Goal: Information Seeking & Learning: Learn about a topic

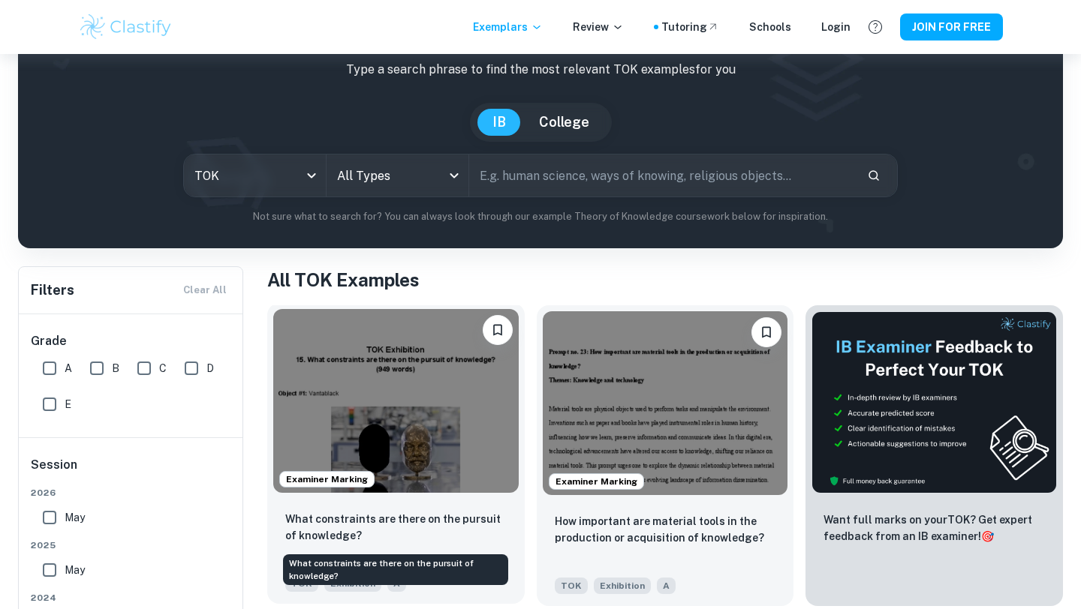
scroll to position [159, 0]
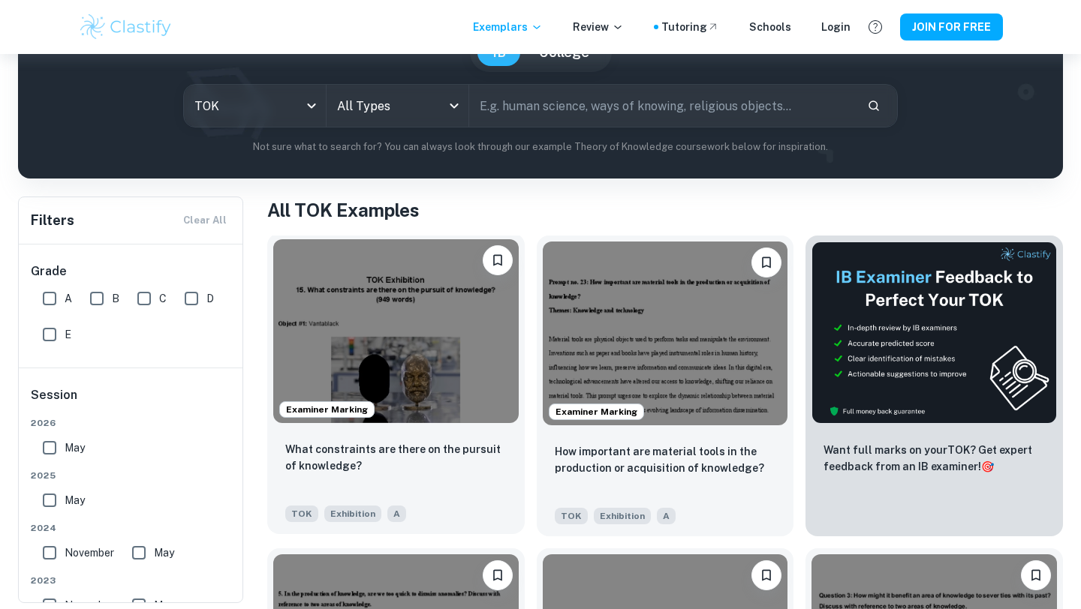
click at [433, 426] on div "Examiner Marking" at bounding box center [395, 331] width 257 height 196
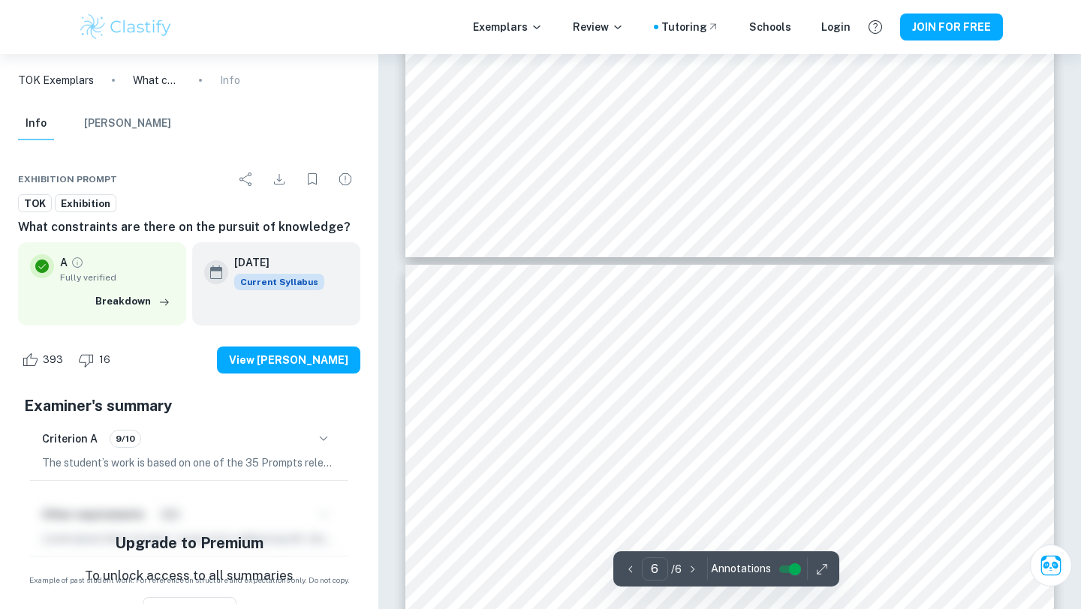
scroll to position [4245, 0]
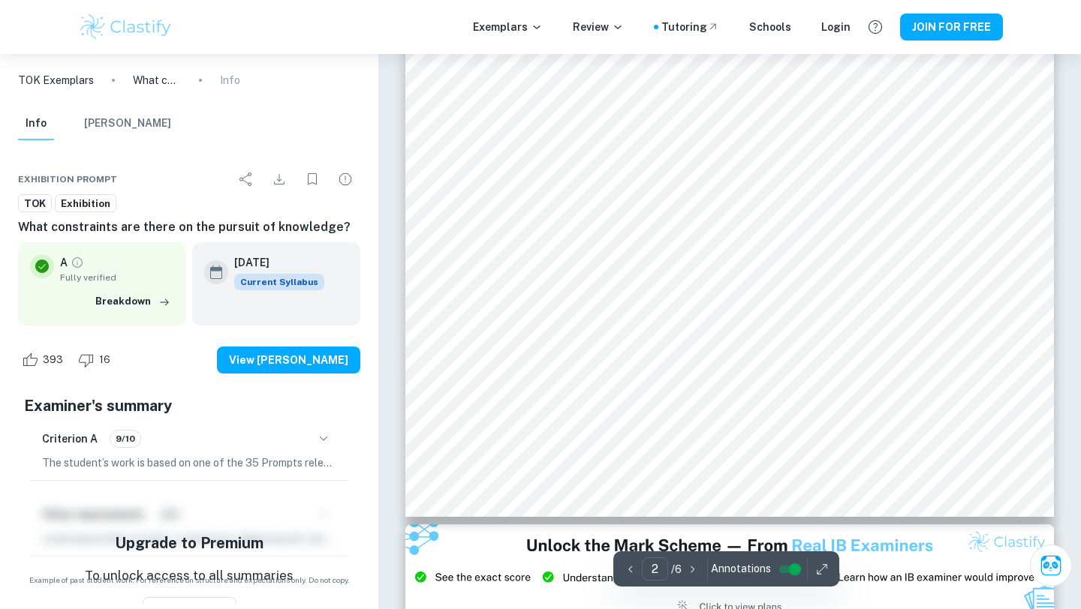
type input "1"
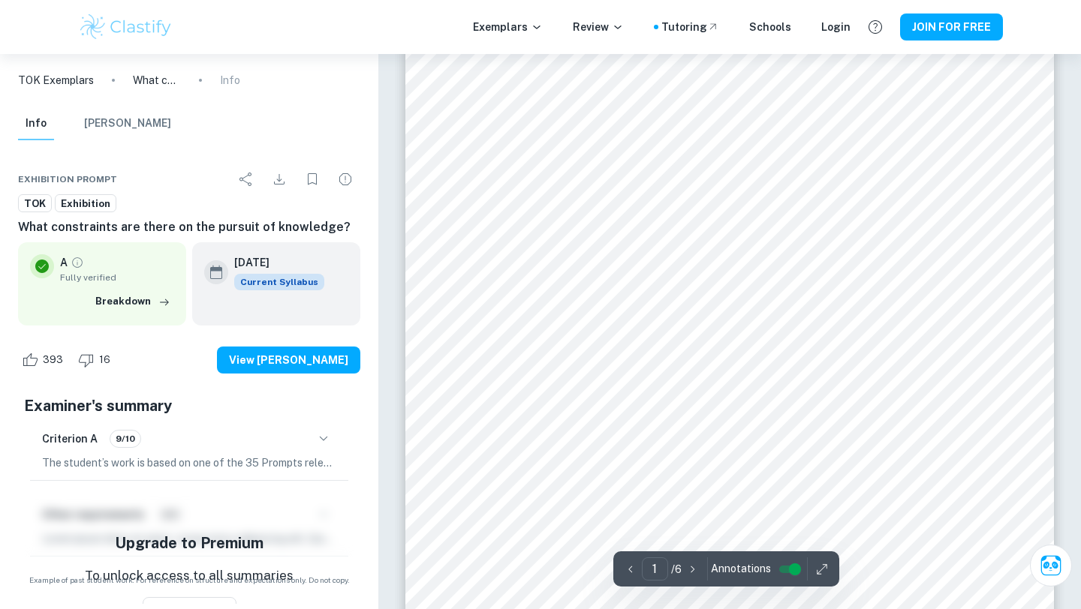
scroll to position [0, 0]
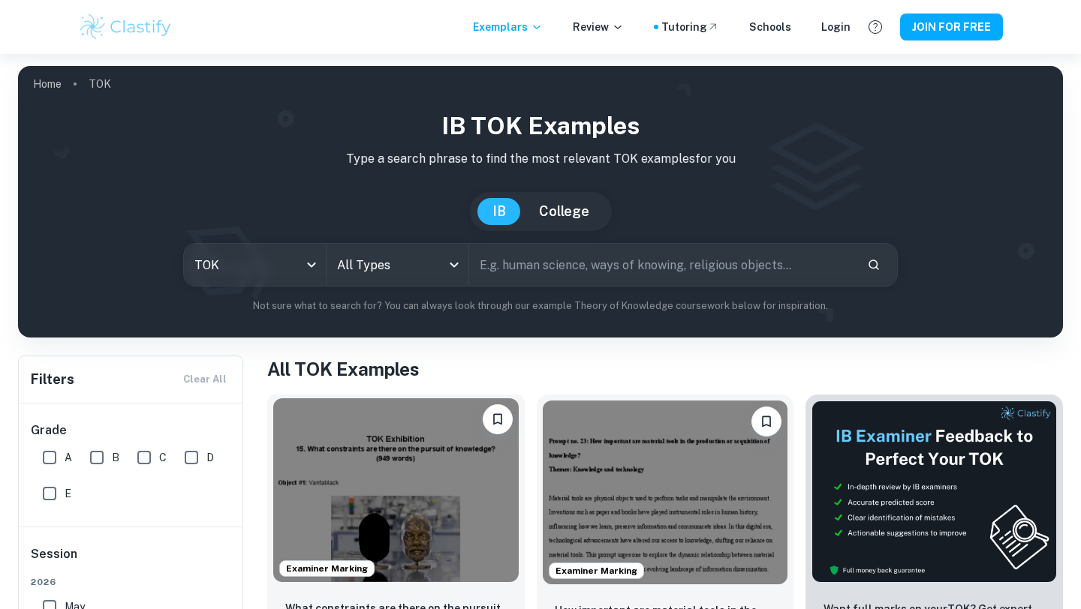
scroll to position [159, 0]
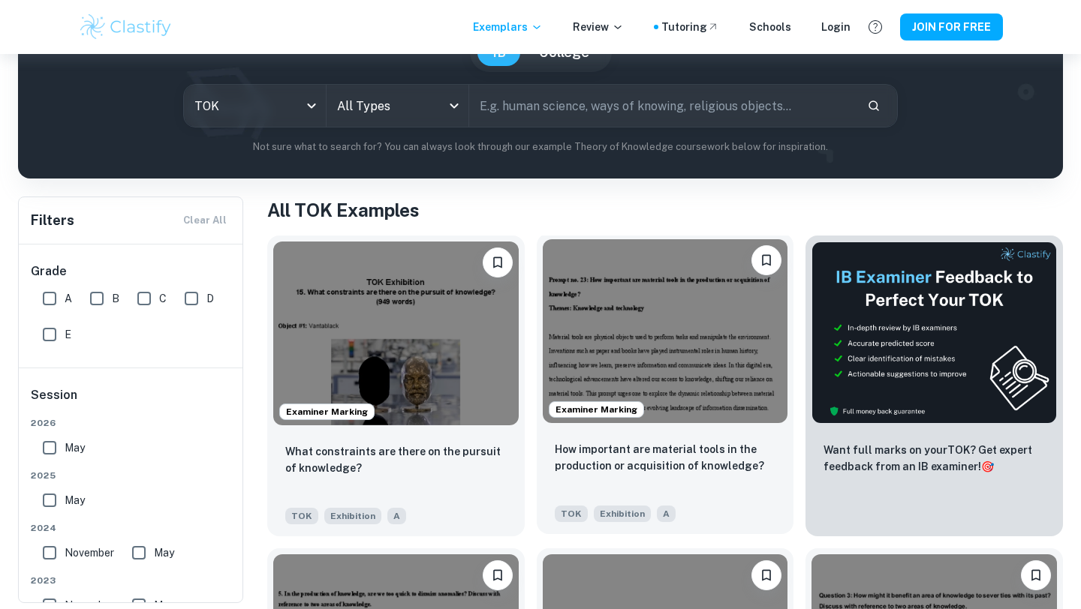
click at [685, 429] on div "Examiner Marking" at bounding box center [665, 331] width 257 height 196
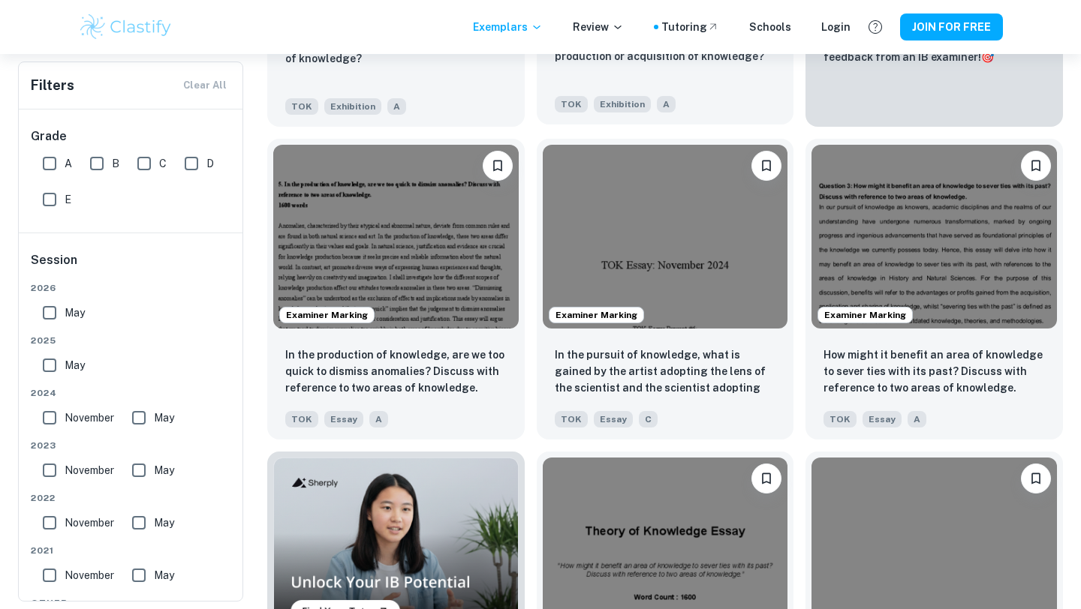
scroll to position [593, 0]
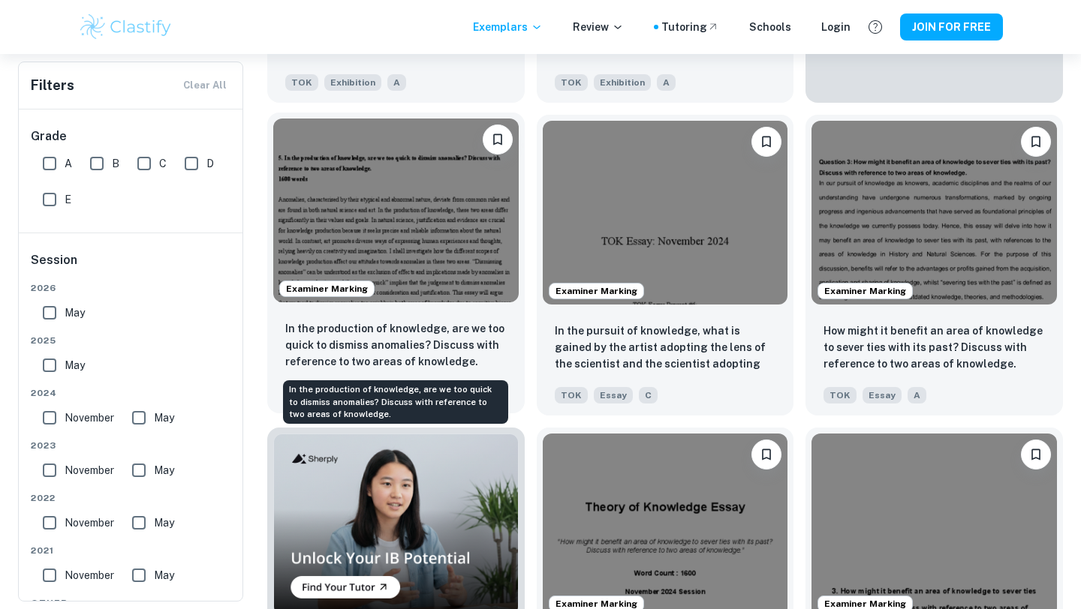
click at [460, 339] on p "In the production of knowledge, are we too quick to dismiss anomalies? Discuss …" at bounding box center [395, 345] width 221 height 50
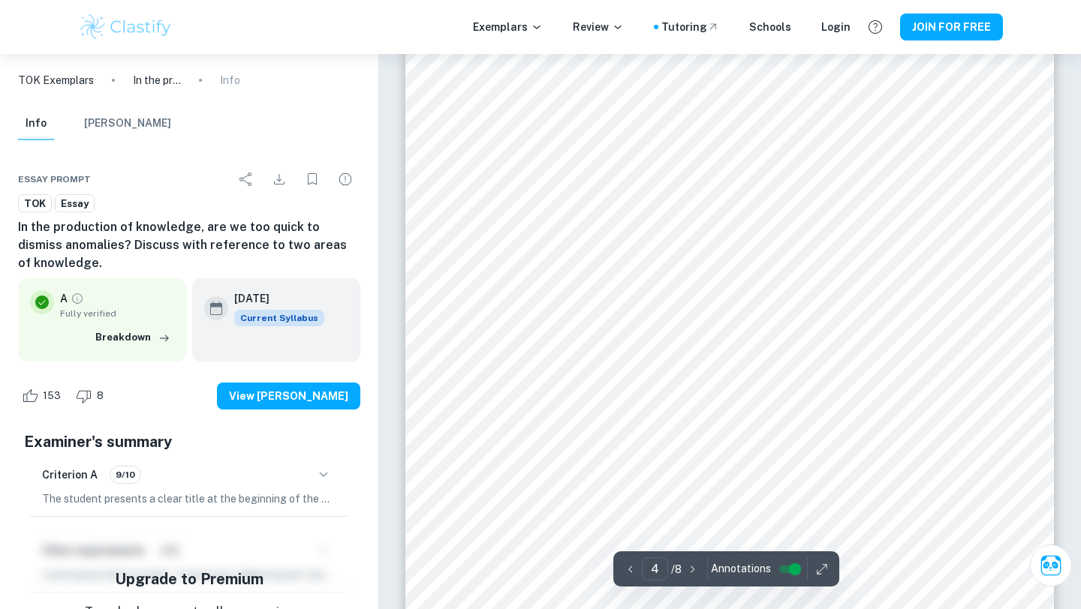
scroll to position [3078, 0]
type input "6"
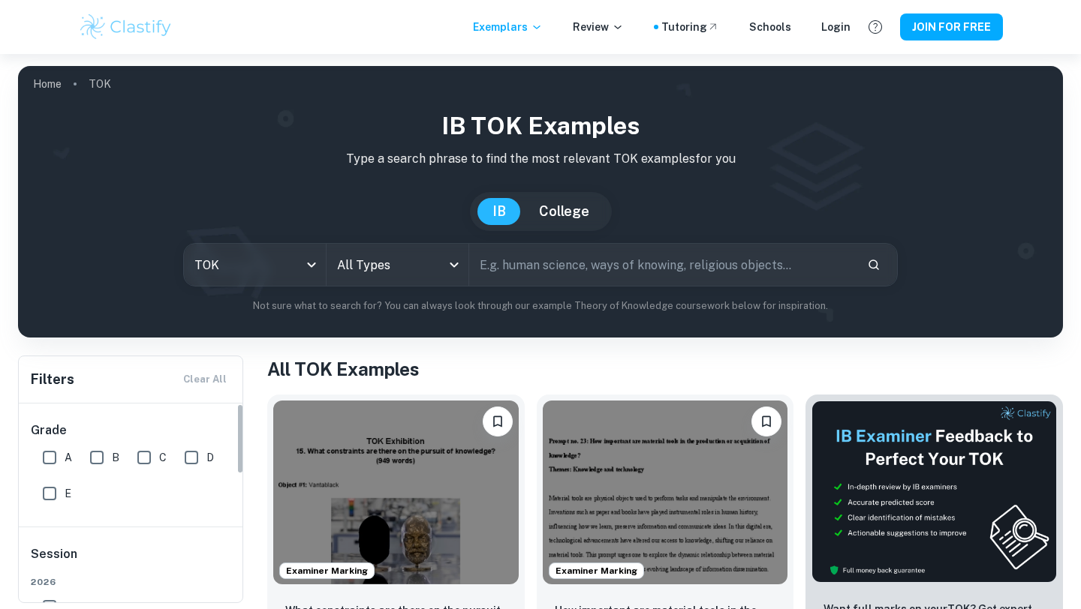
click at [48, 455] on input "A" at bounding box center [50, 458] width 30 height 30
checkbox input "true"
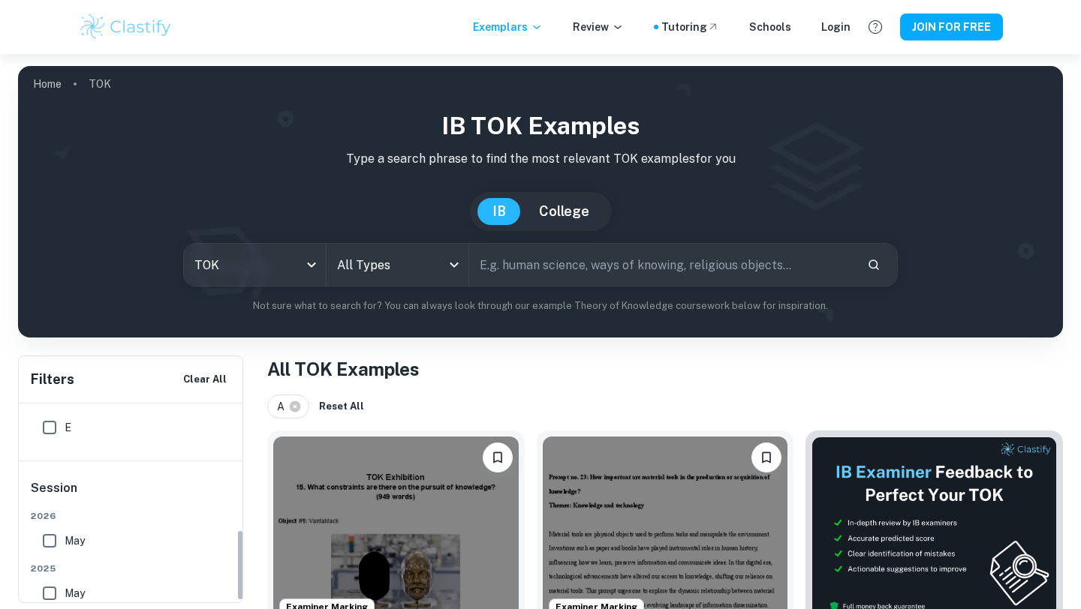
scroll to position [356, 0]
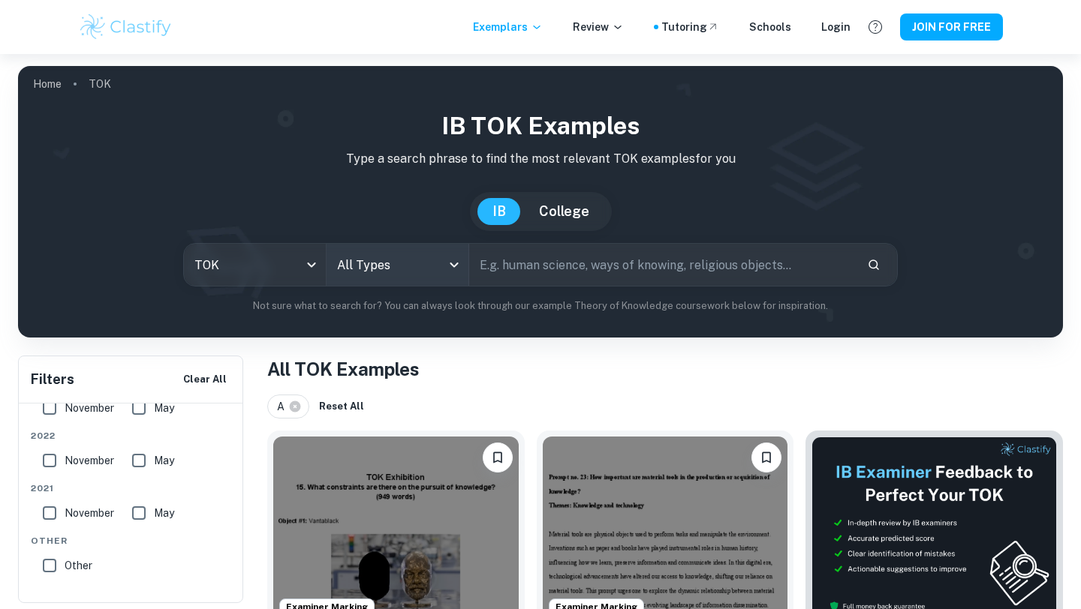
click at [389, 269] on body "We value your privacy We use cookies to enhance your browsing experience, serve…" at bounding box center [540, 358] width 1081 height 609
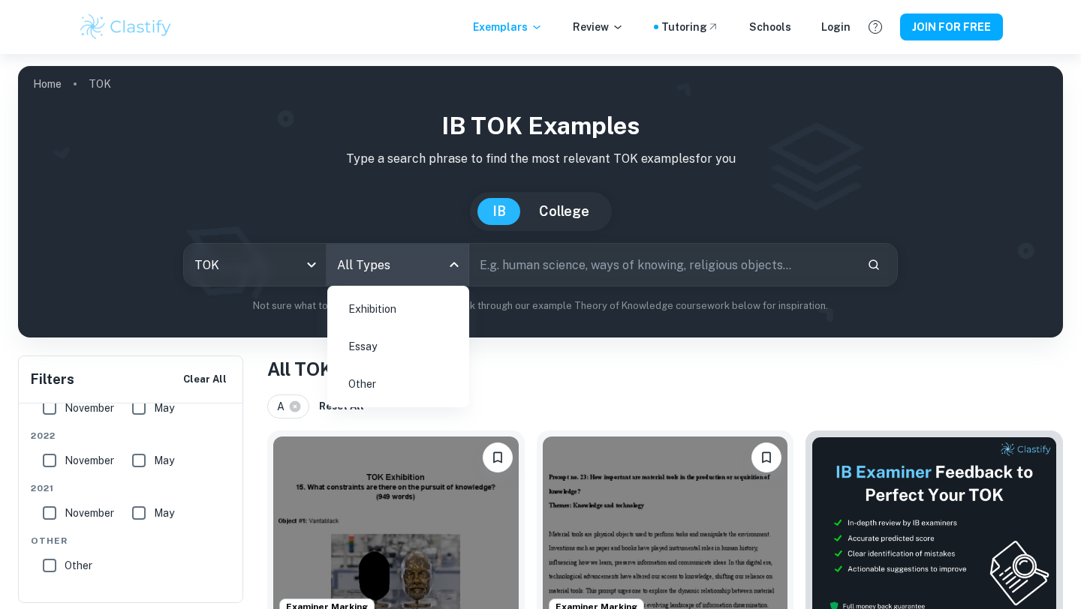
click at [400, 303] on li "Exhibition" at bounding box center [398, 309] width 130 height 35
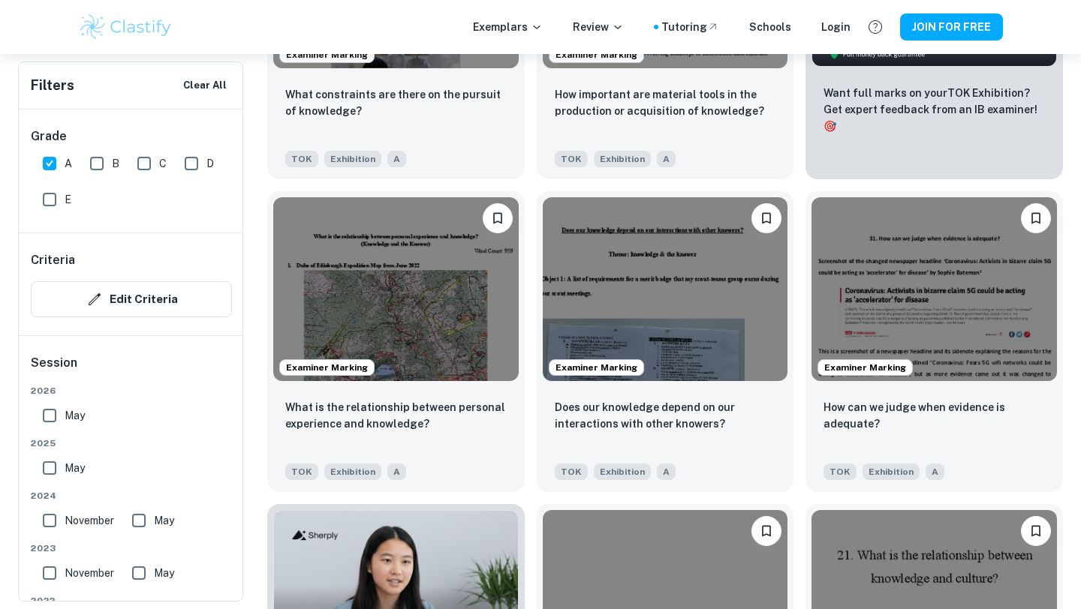
scroll to position [690, 0]
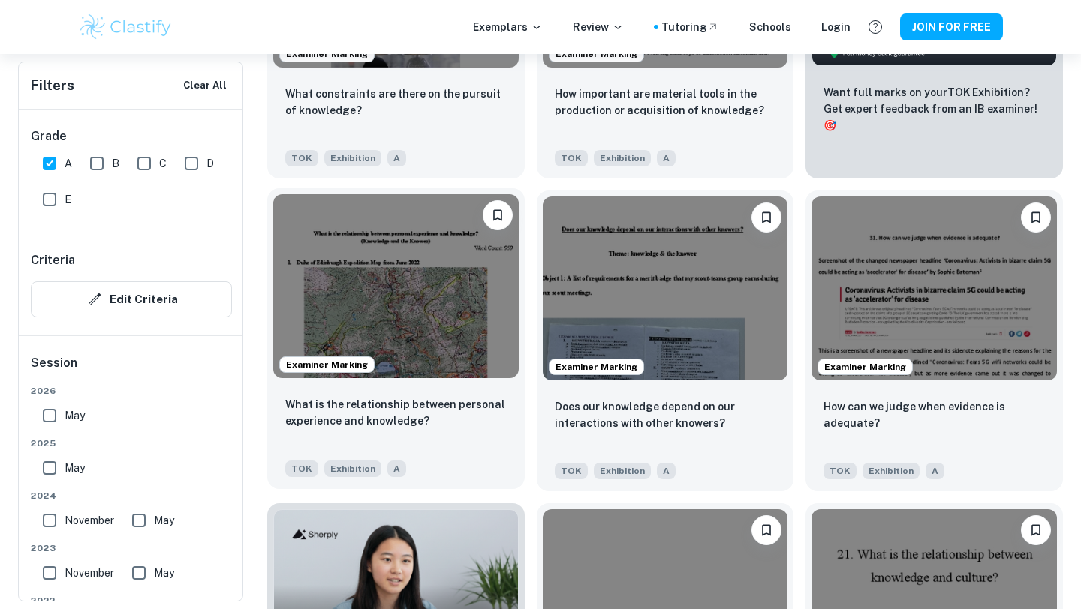
click at [456, 318] on img at bounding box center [395, 286] width 245 height 184
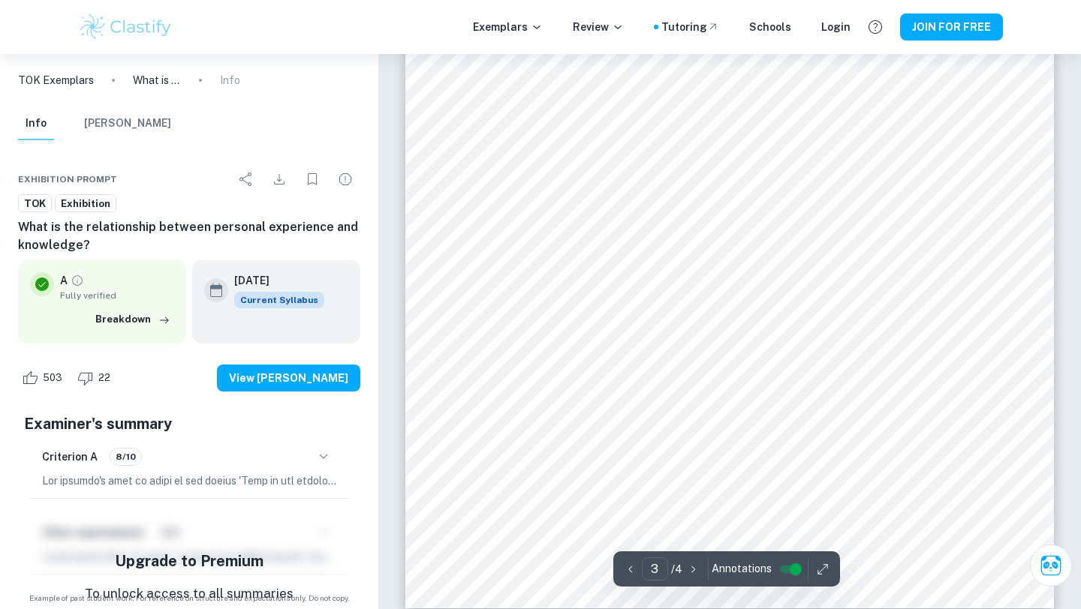
scroll to position [2204, 0]
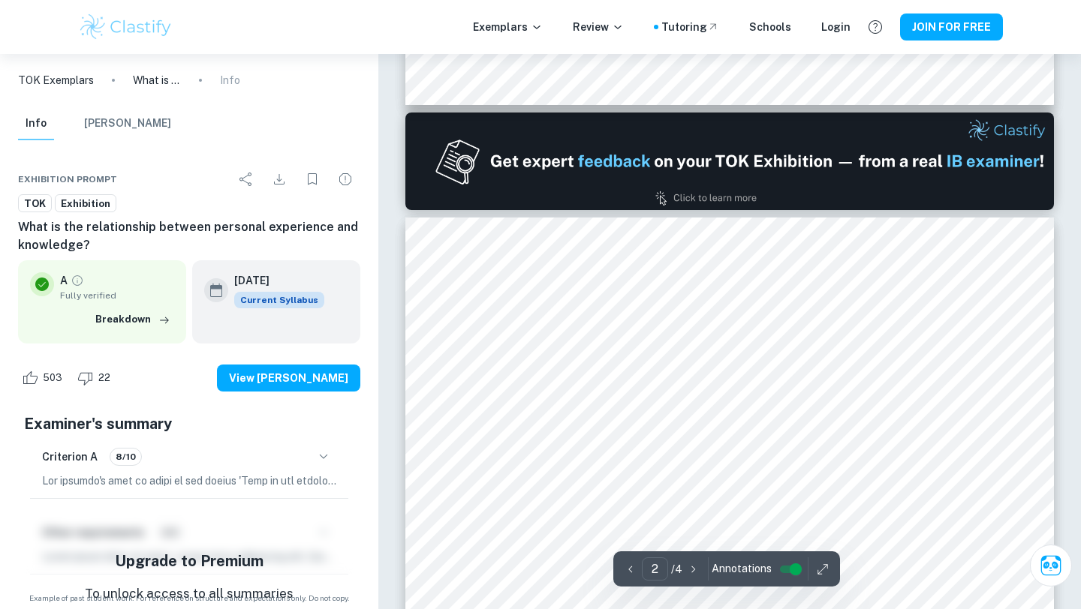
type input "1"
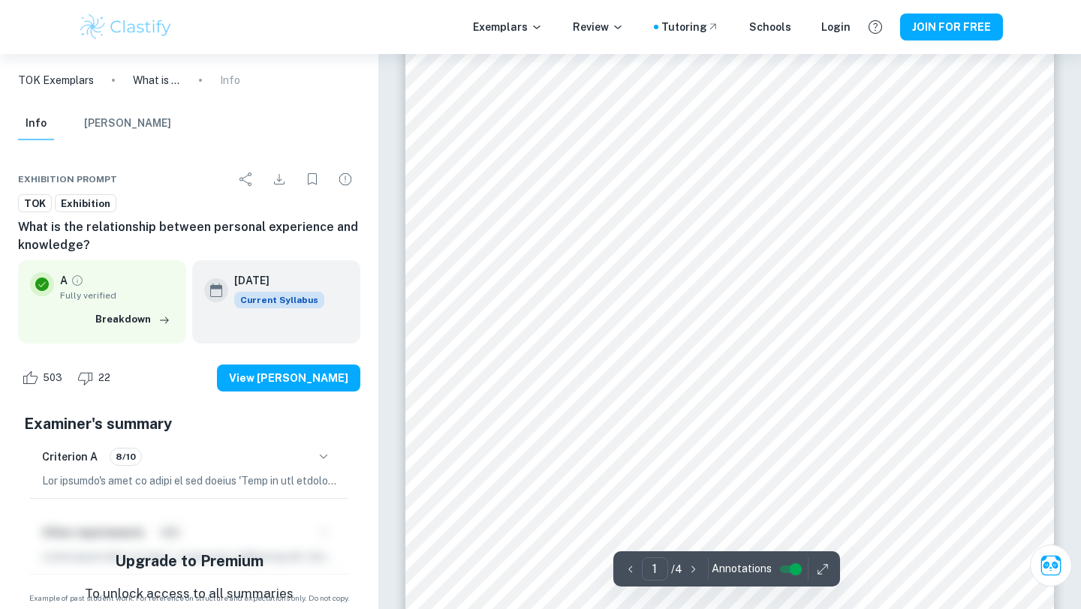
scroll to position [0, 0]
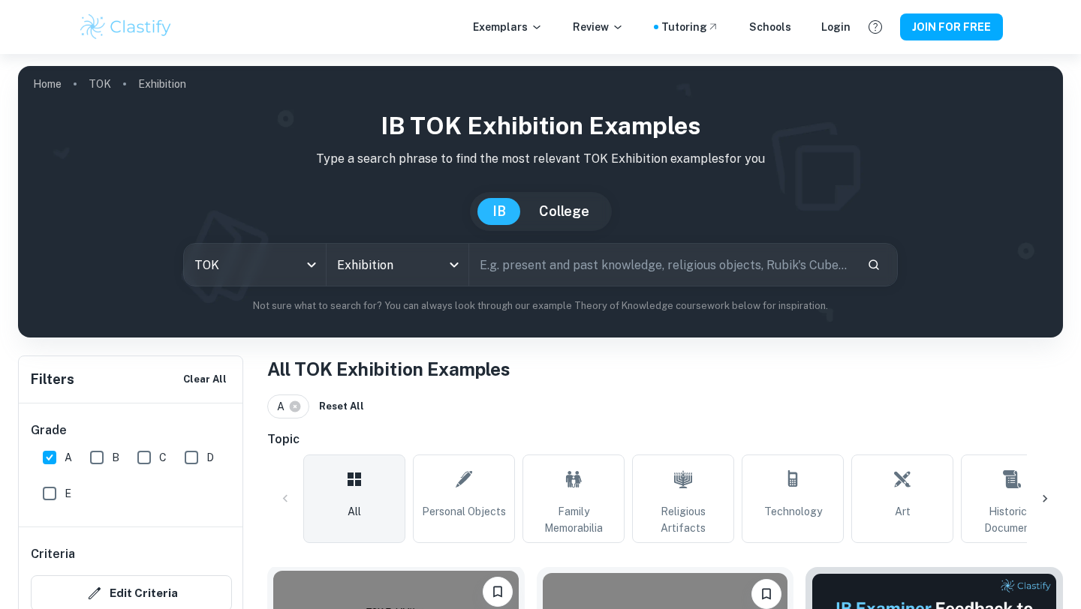
scroll to position [690, 0]
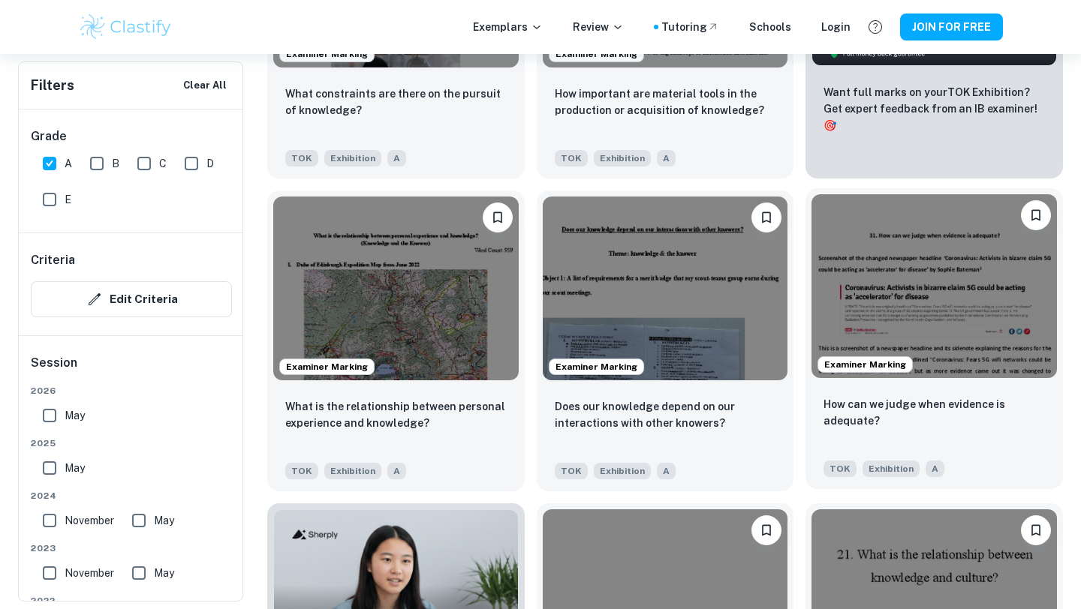
click at [944, 389] on div "How can we judge when evidence is adequate? TOK Exhibition A" at bounding box center [933, 436] width 257 height 105
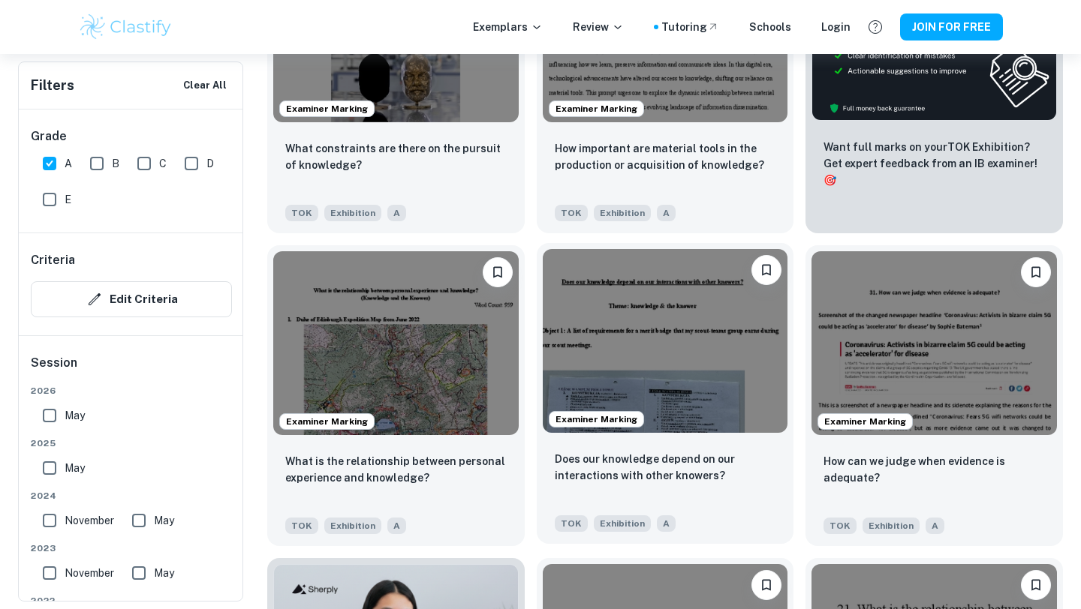
scroll to position [639, 0]
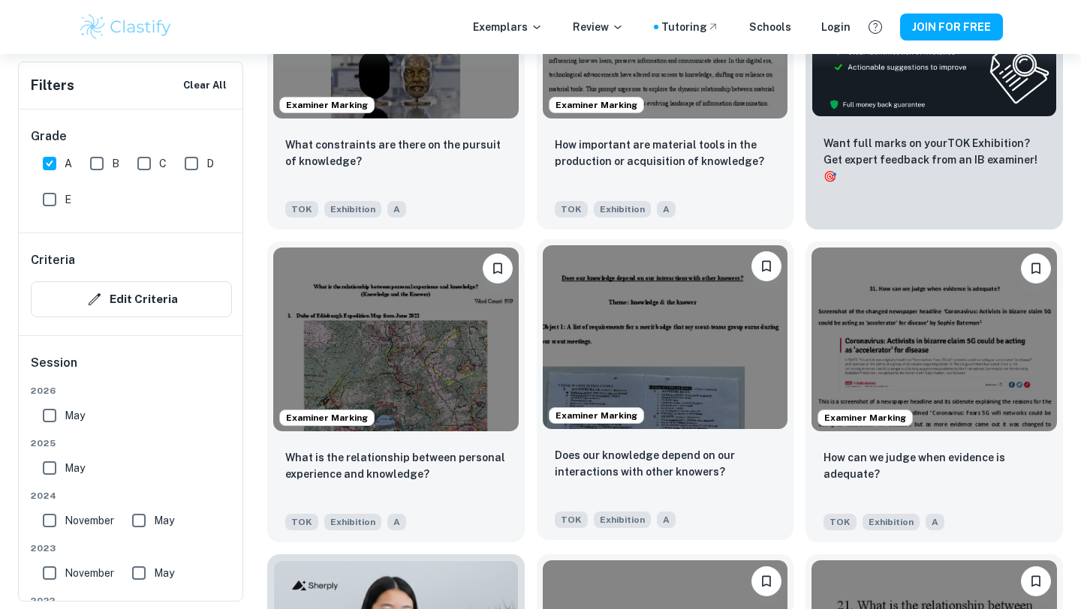
click at [745, 390] on img at bounding box center [665, 337] width 245 height 184
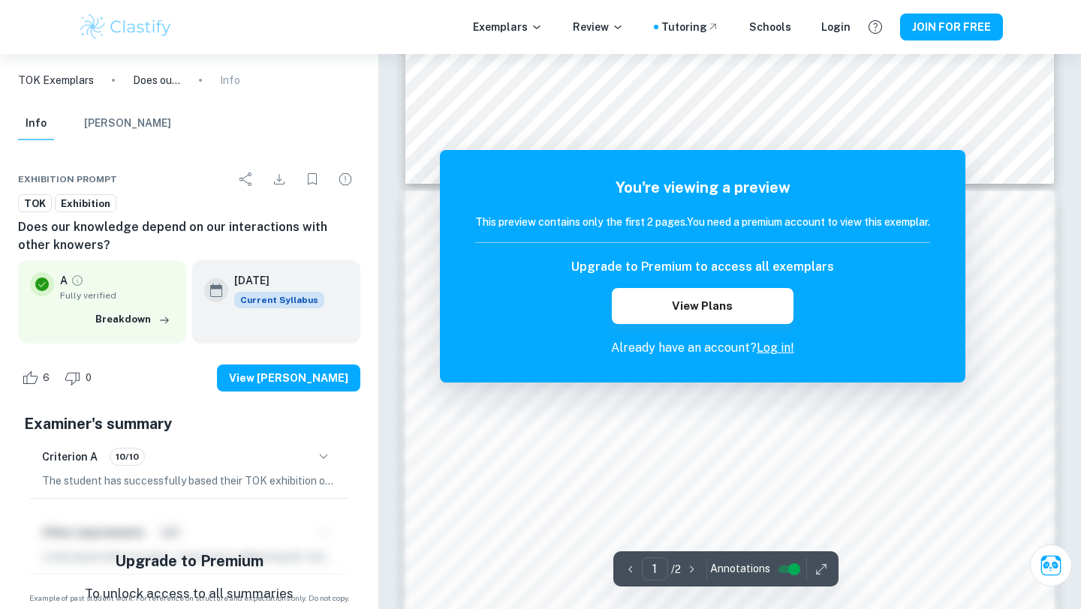
scroll to position [1402, 0]
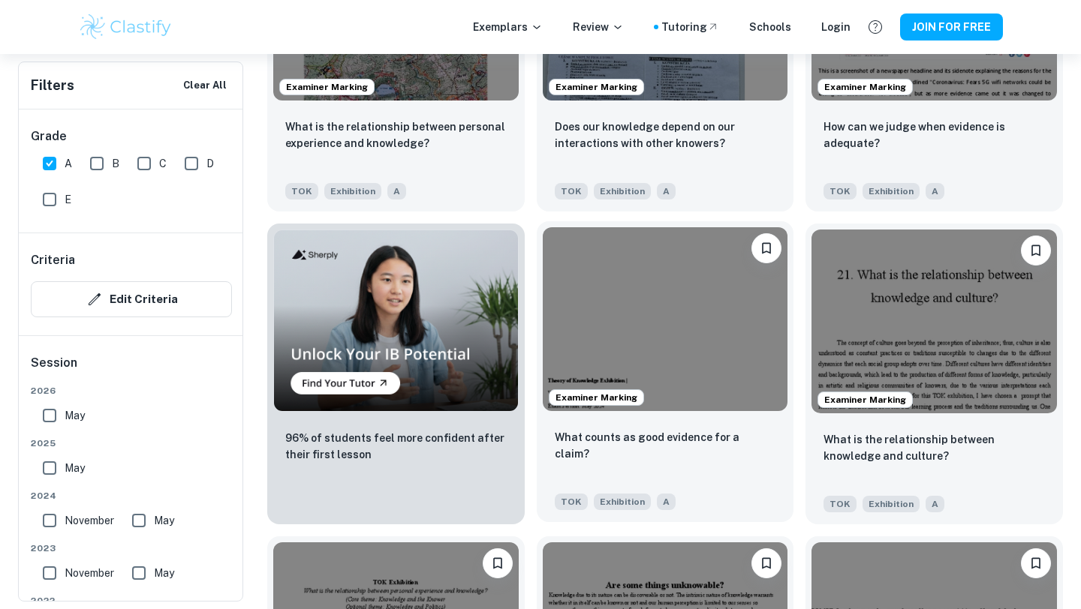
scroll to position [971, 0]
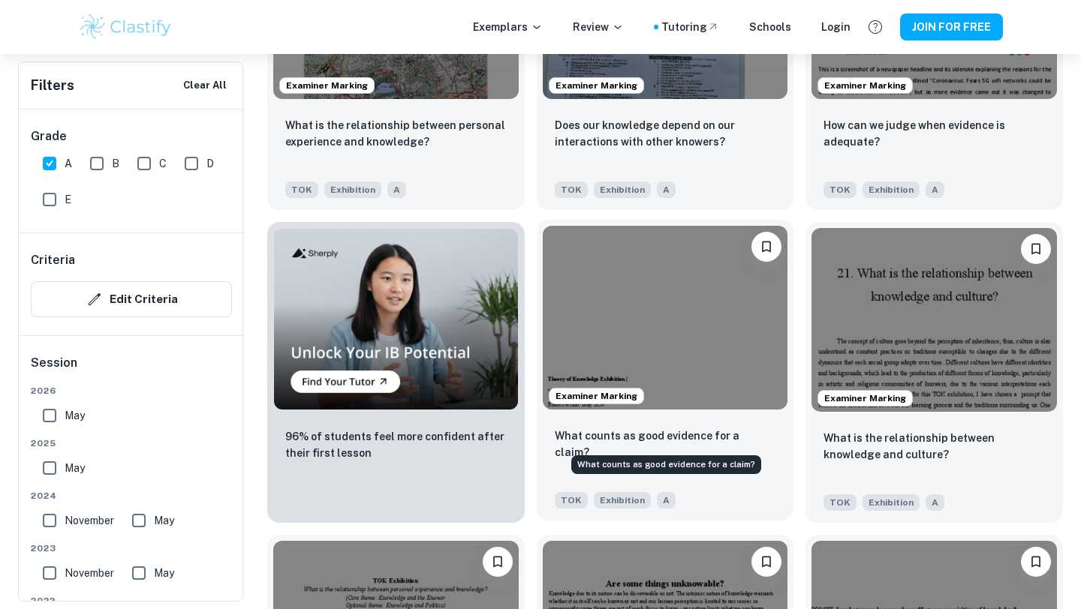
click at [695, 443] on p "What counts as good evidence for a claim?" at bounding box center [665, 444] width 221 height 33
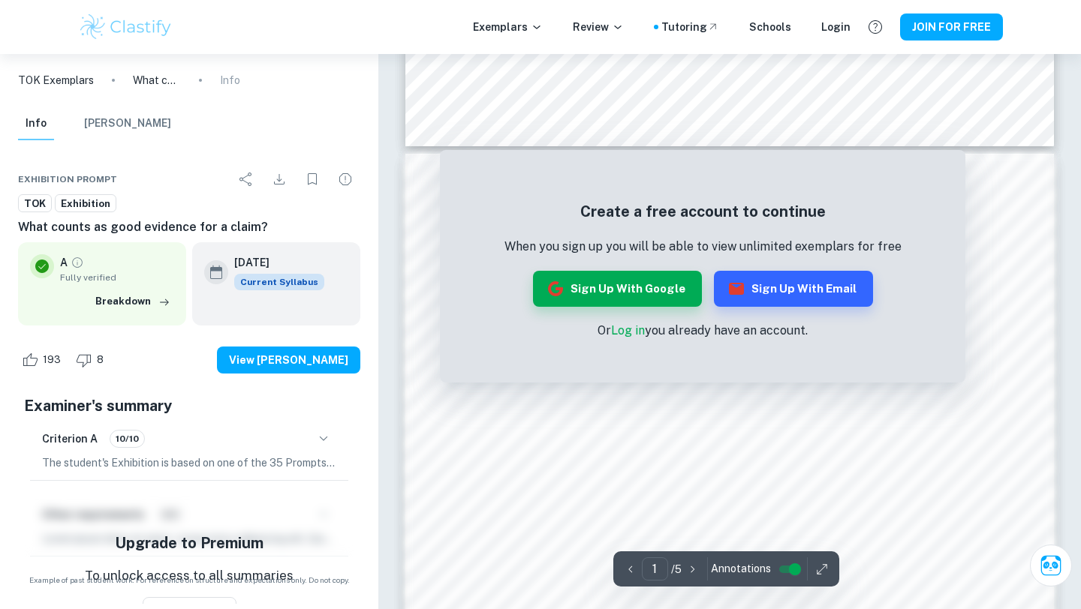
scroll to position [1249, 0]
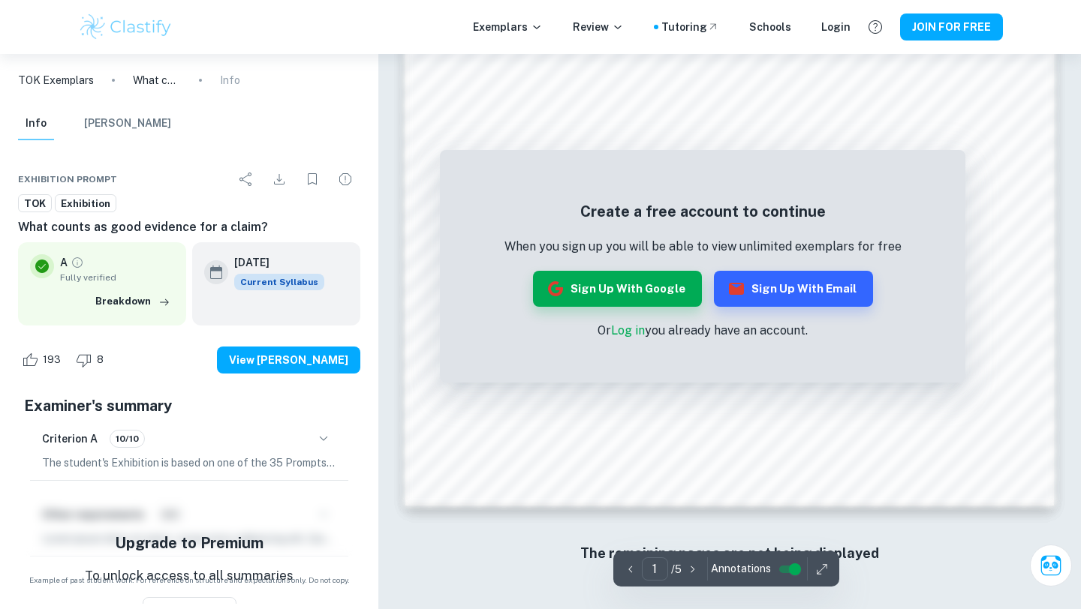
click at [690, 567] on icon "button" at bounding box center [692, 569] width 15 height 15
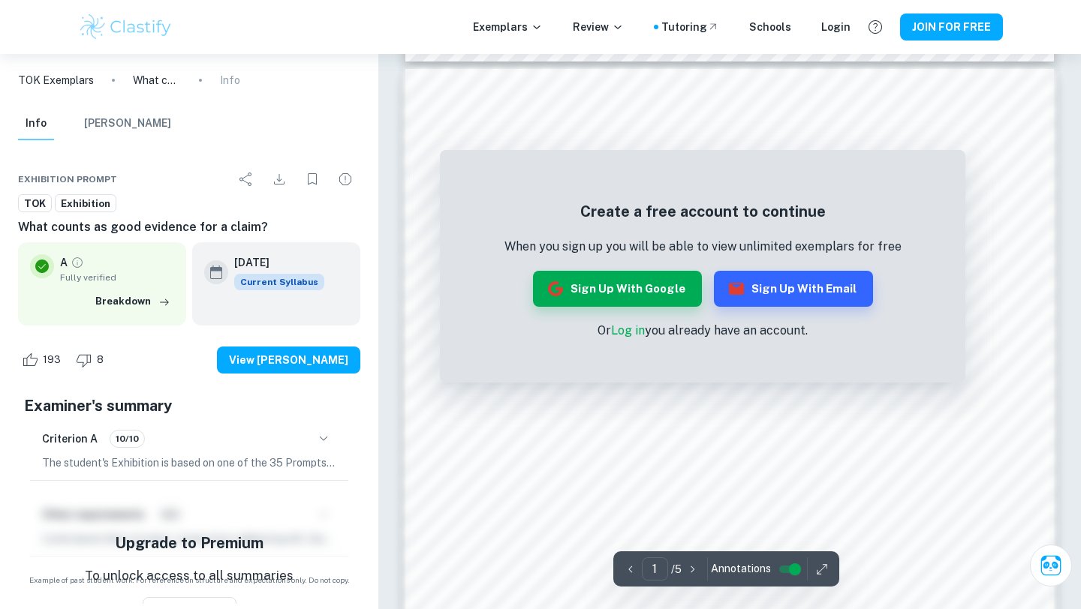
click at [691, 568] on icon "button" at bounding box center [692, 569] width 15 height 15
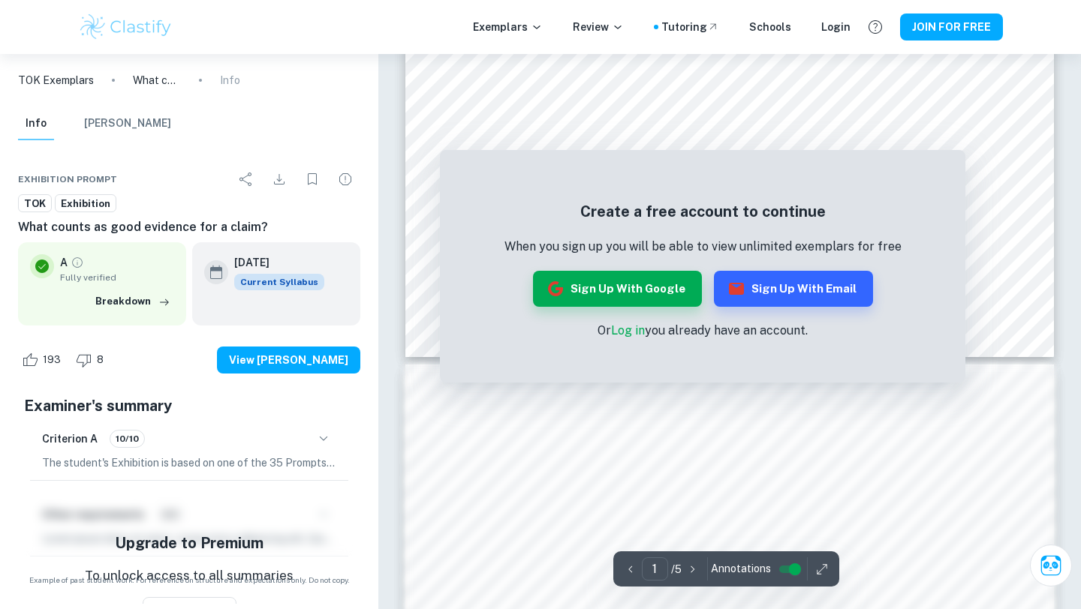
scroll to position [1249, 0]
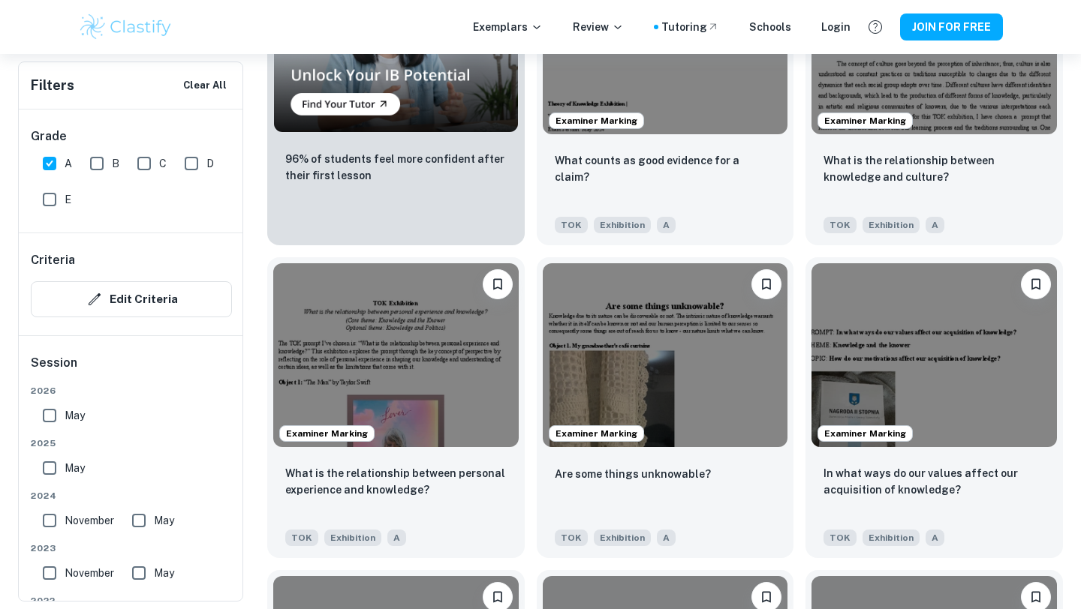
scroll to position [971, 0]
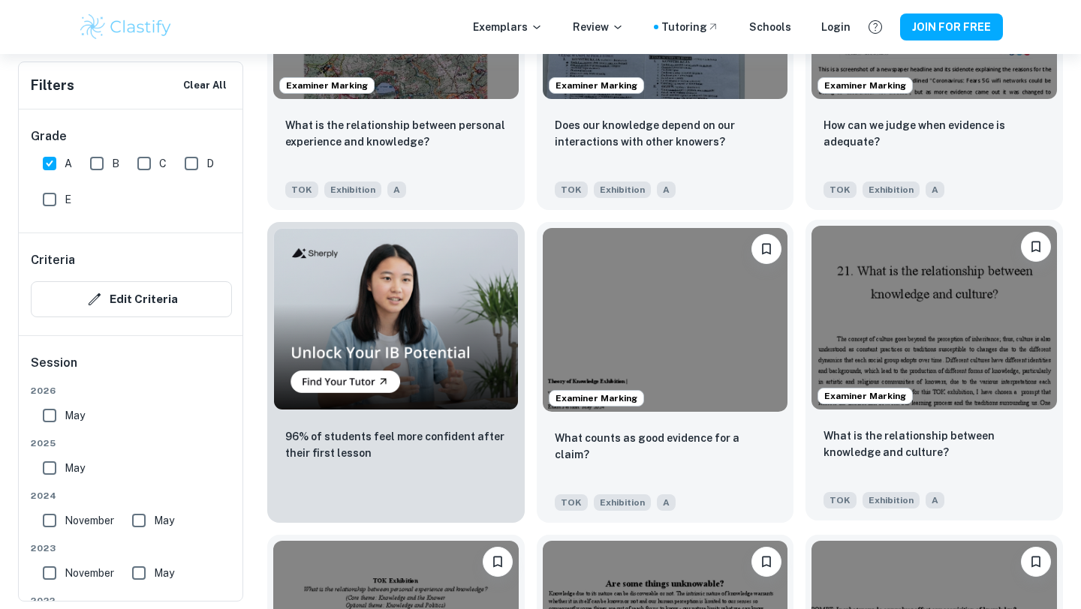
click at [990, 363] on img at bounding box center [933, 318] width 245 height 184
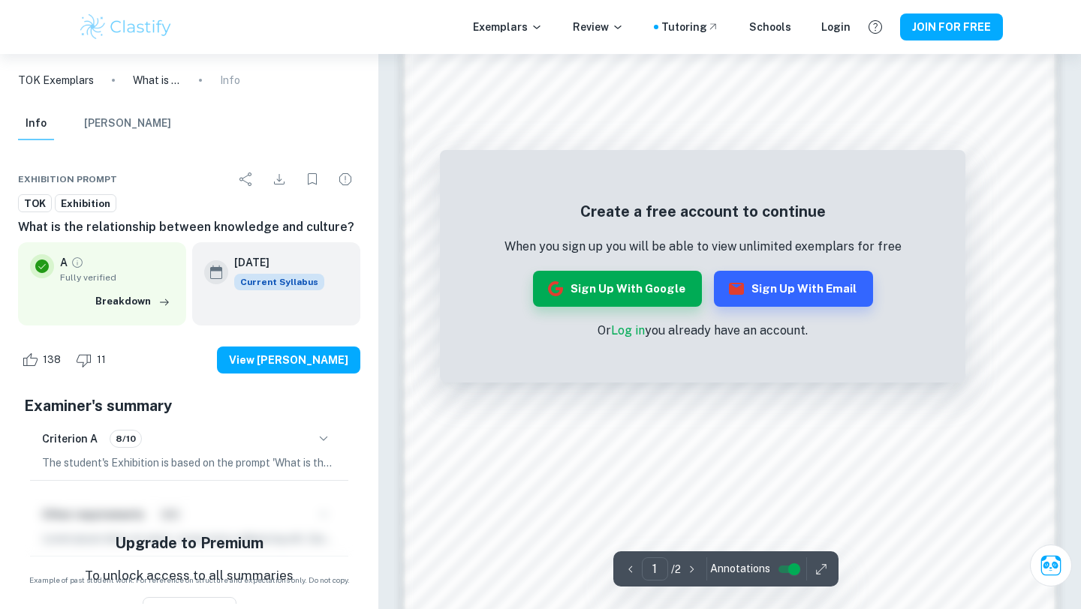
scroll to position [1403, 0]
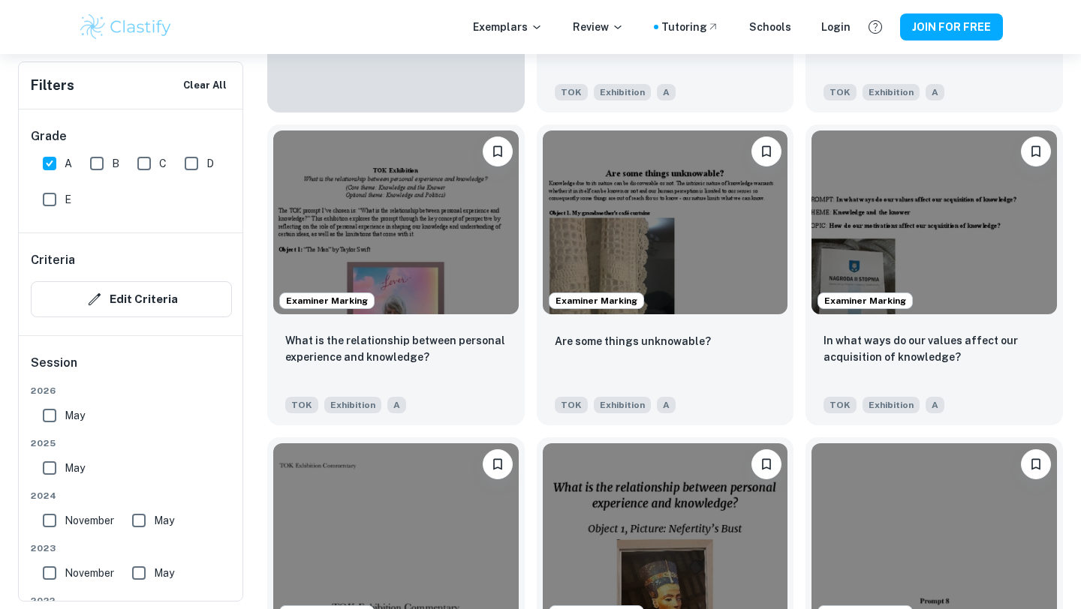
scroll to position [1382, 0]
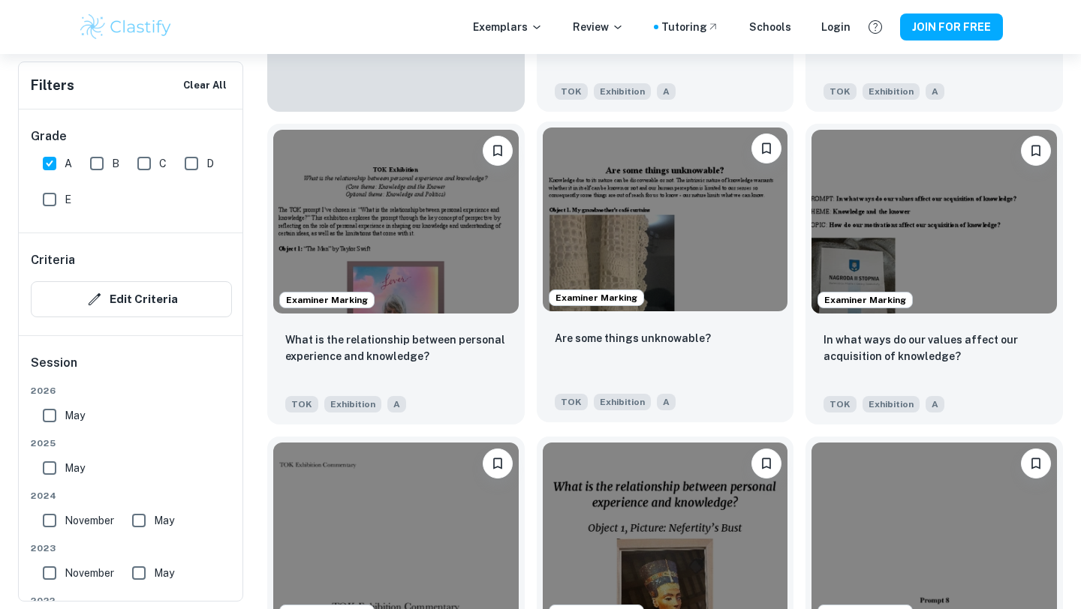
click at [691, 278] on img at bounding box center [665, 220] width 245 height 184
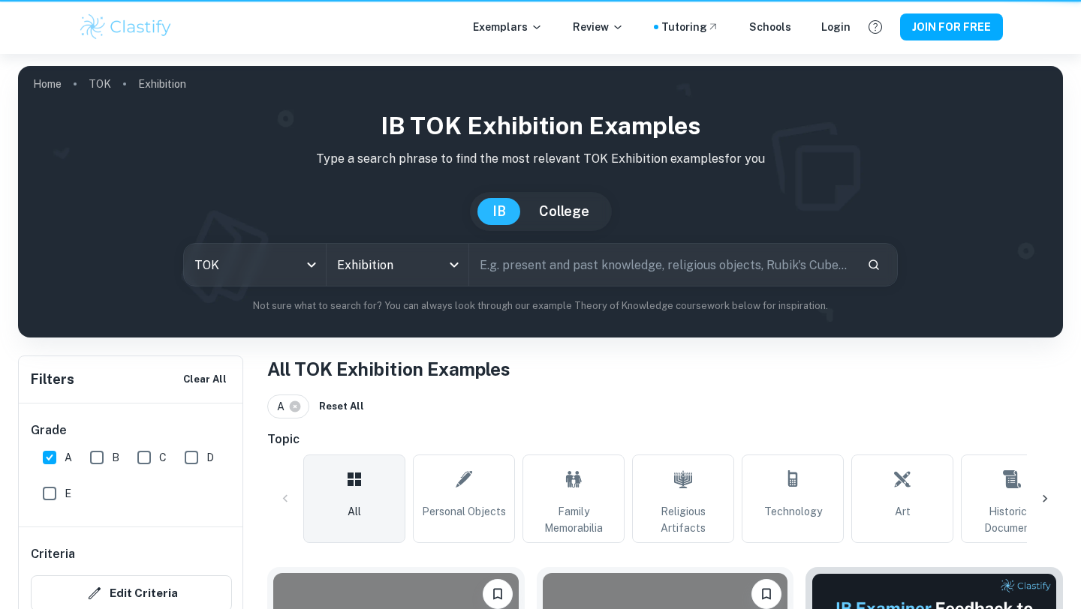
scroll to position [1382, 0]
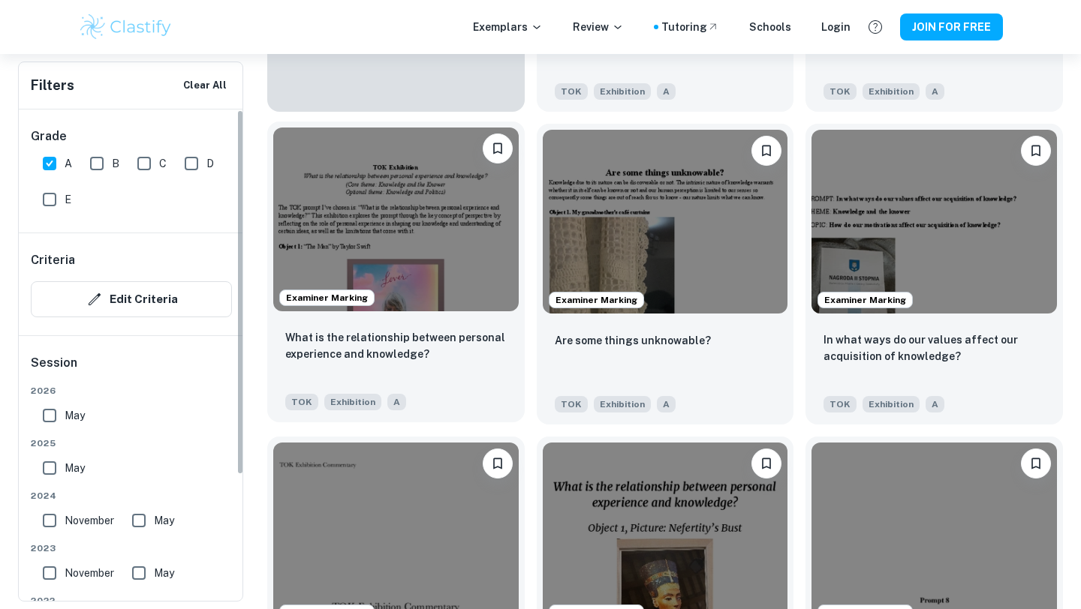
click at [418, 228] on img at bounding box center [395, 220] width 245 height 184
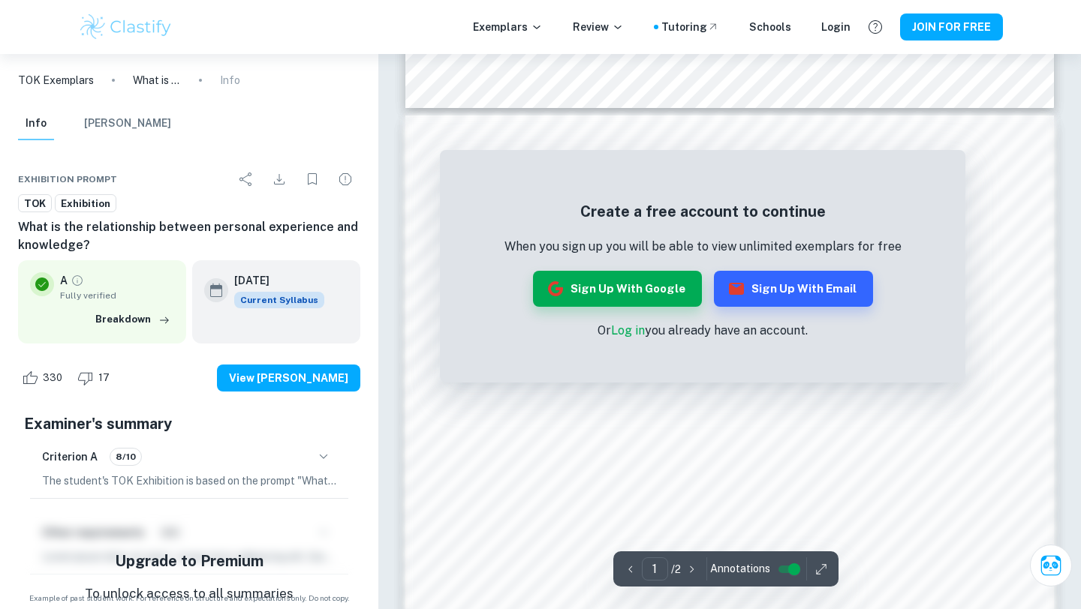
scroll to position [226, 0]
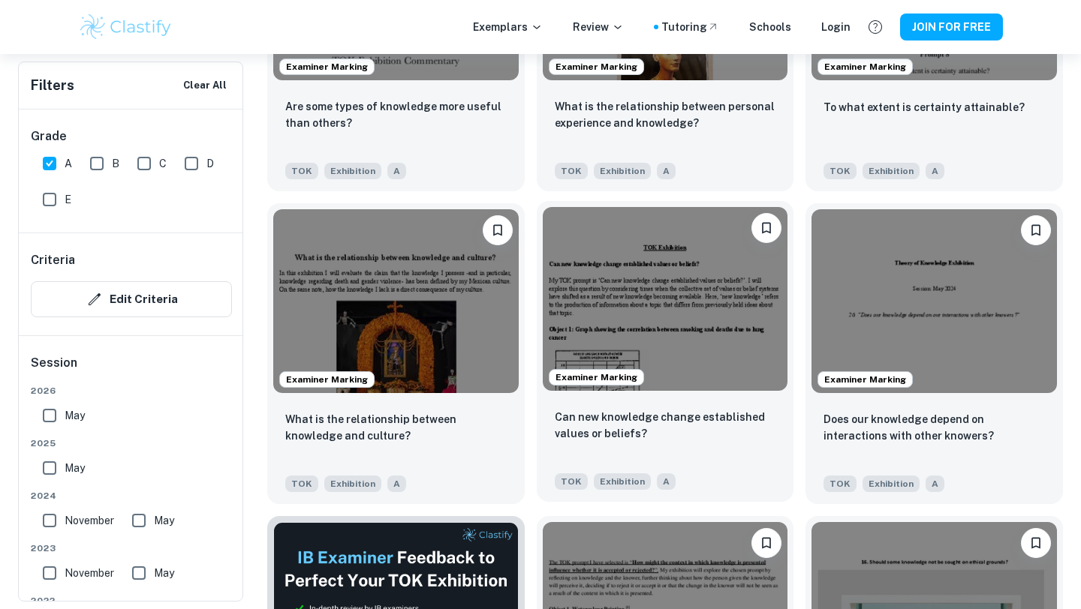
scroll to position [1971, 0]
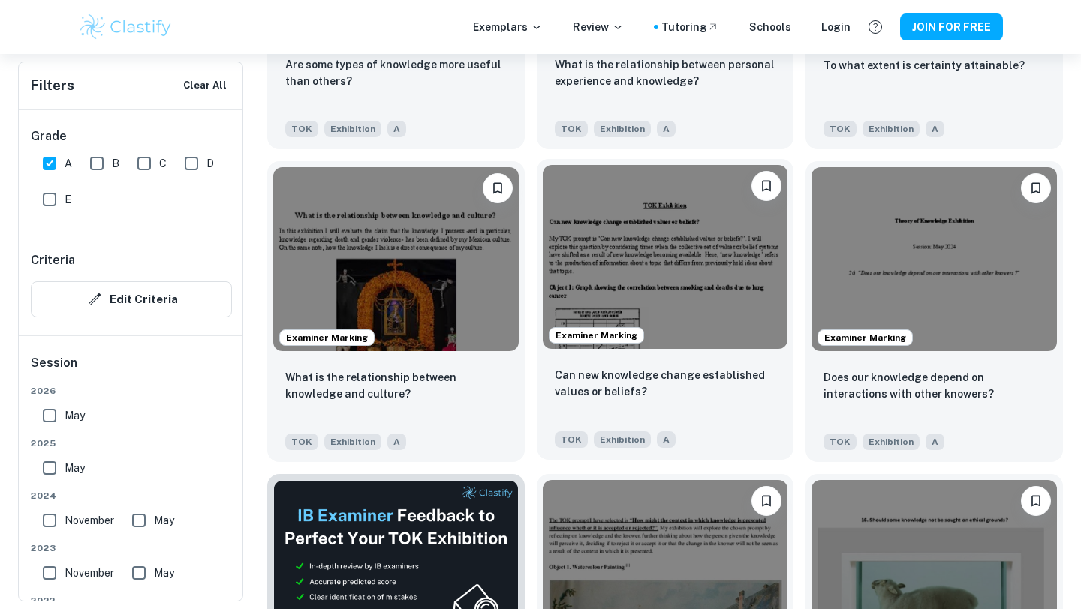
click at [681, 301] on img at bounding box center [665, 257] width 245 height 184
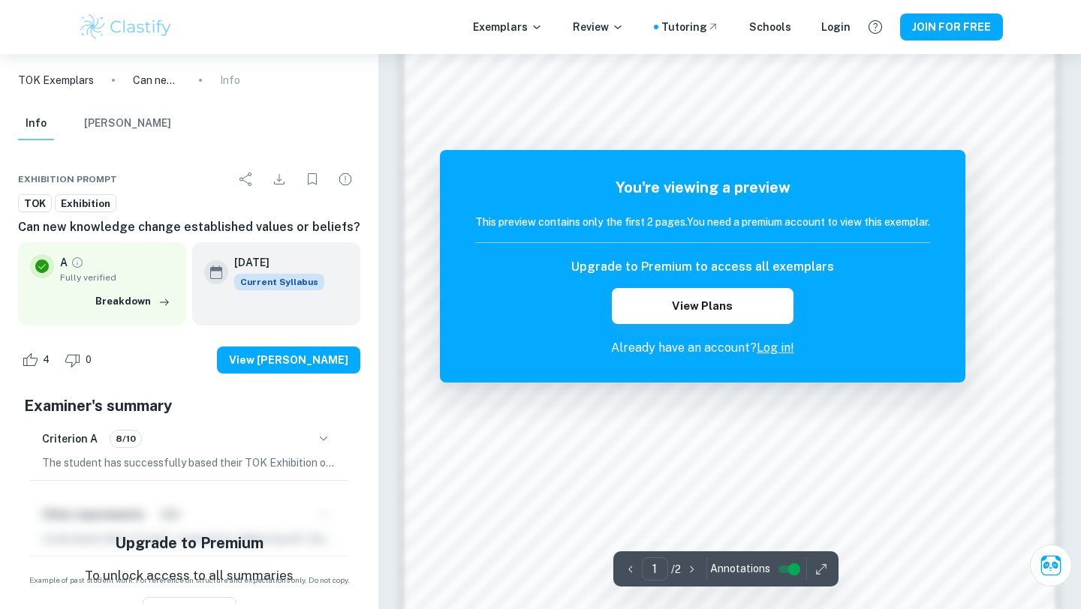
scroll to position [1402, 0]
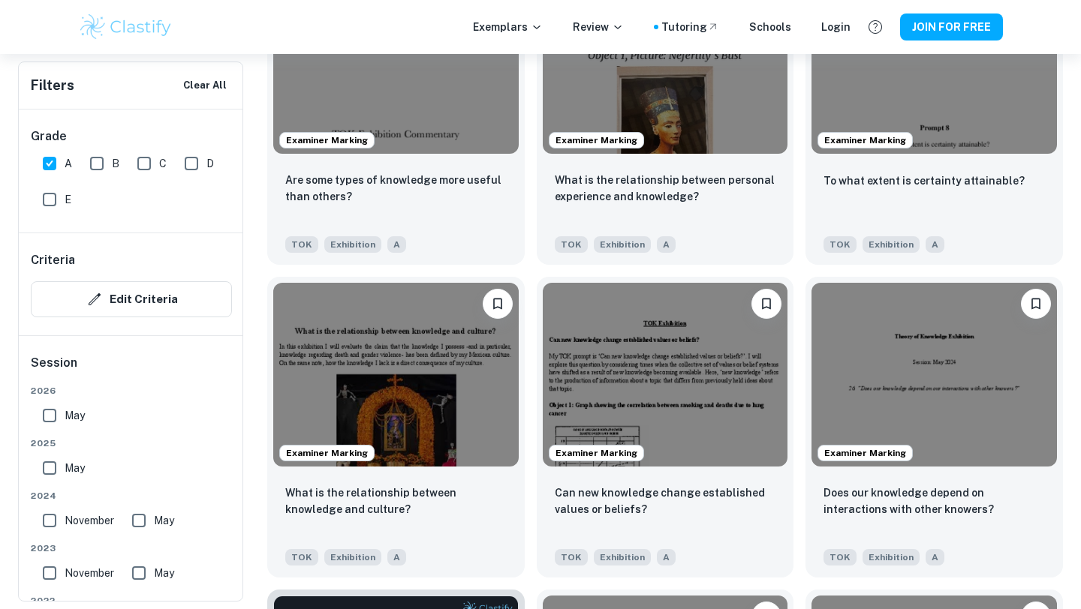
scroll to position [1918, 0]
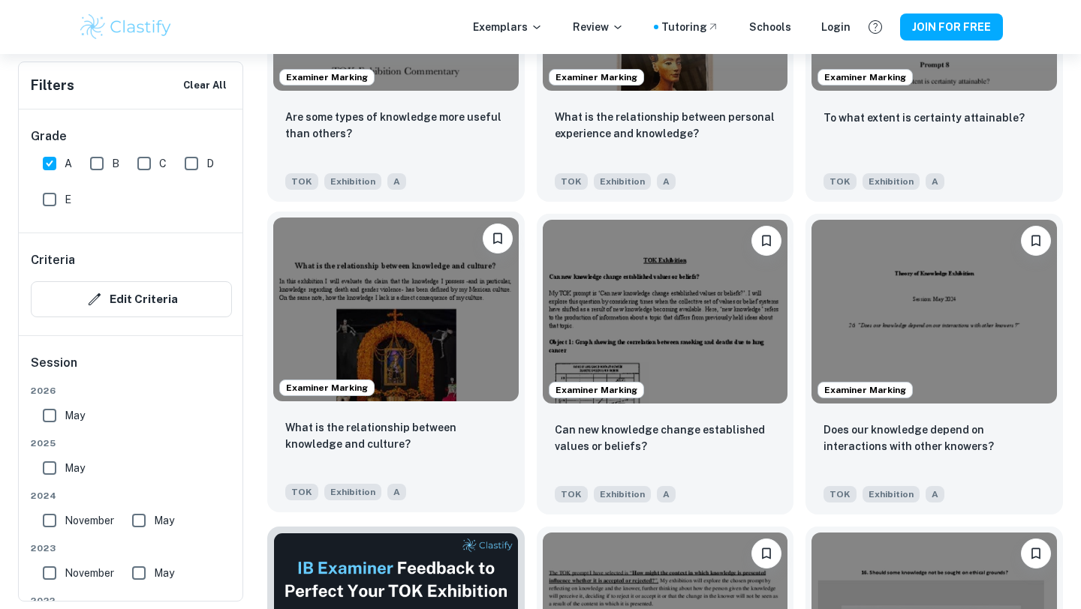
click at [446, 325] on img at bounding box center [395, 310] width 245 height 184
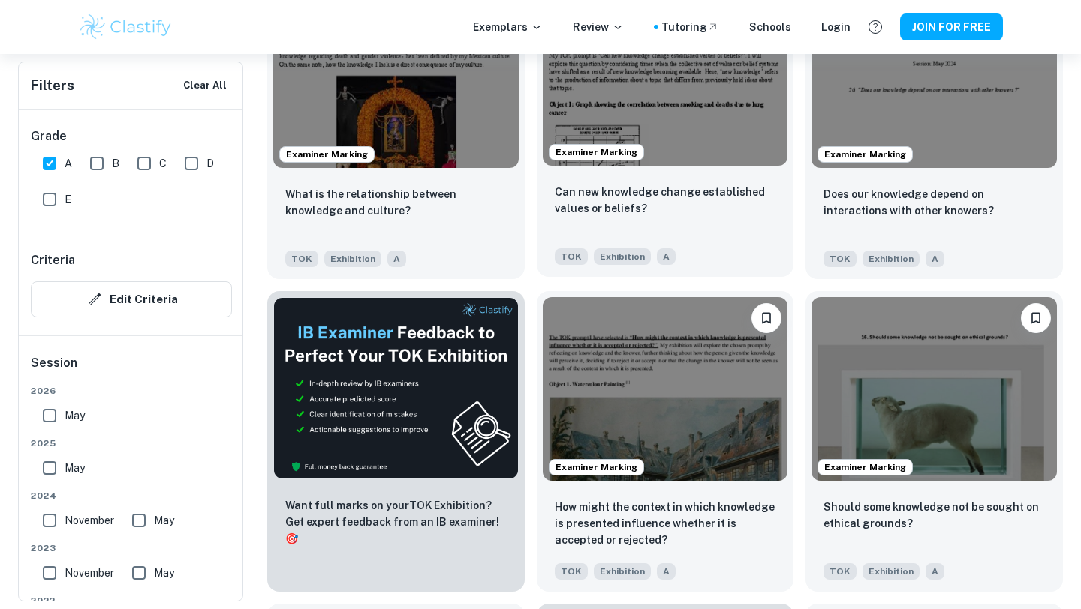
scroll to position [2185, 0]
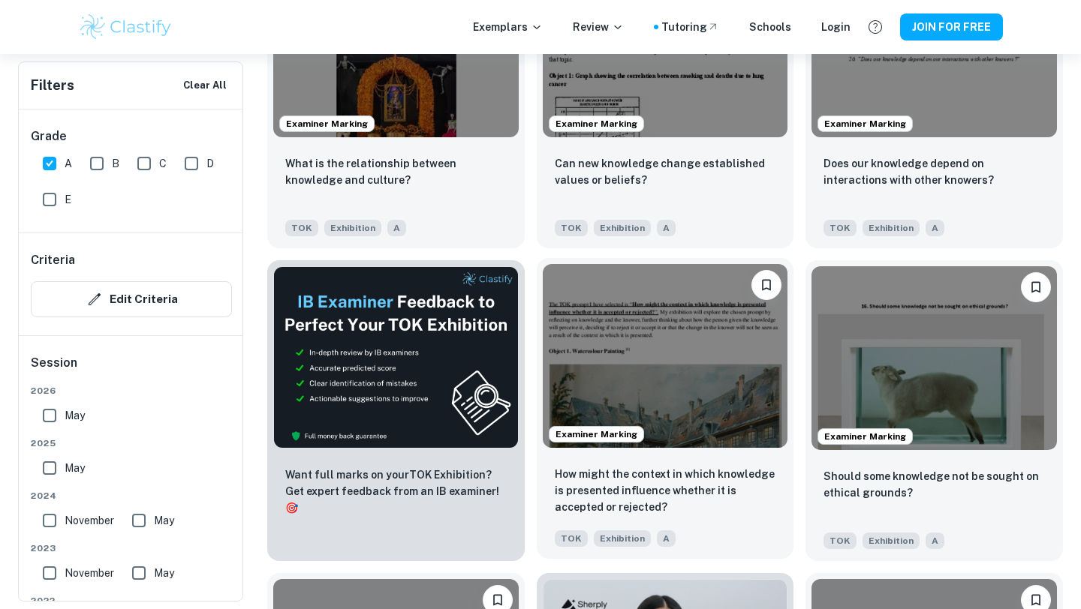
click at [669, 326] on img at bounding box center [665, 356] width 245 height 184
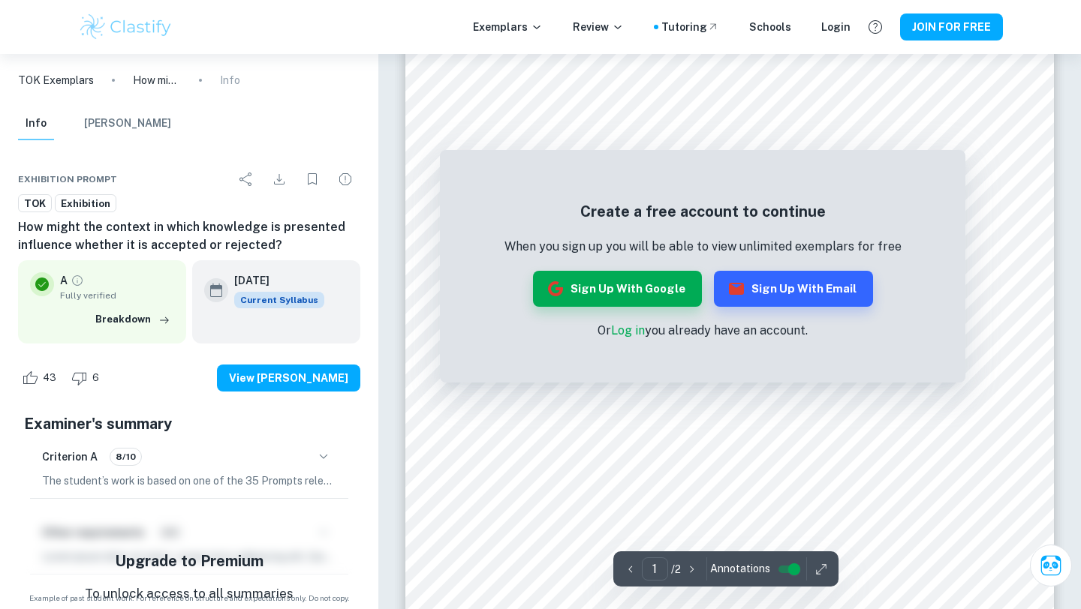
scroll to position [94, 0]
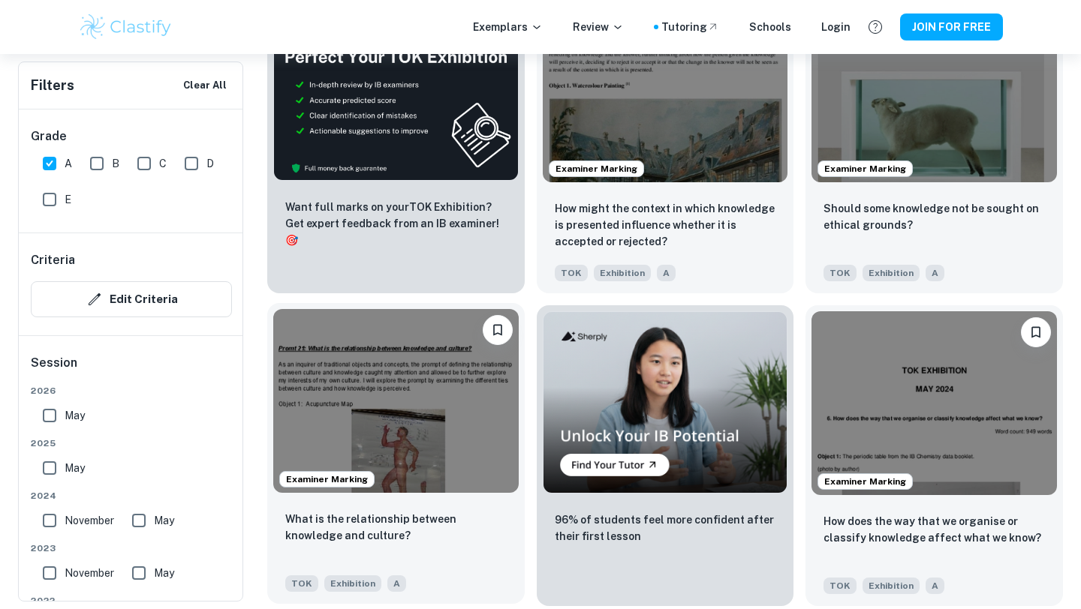
scroll to position [2468, 0]
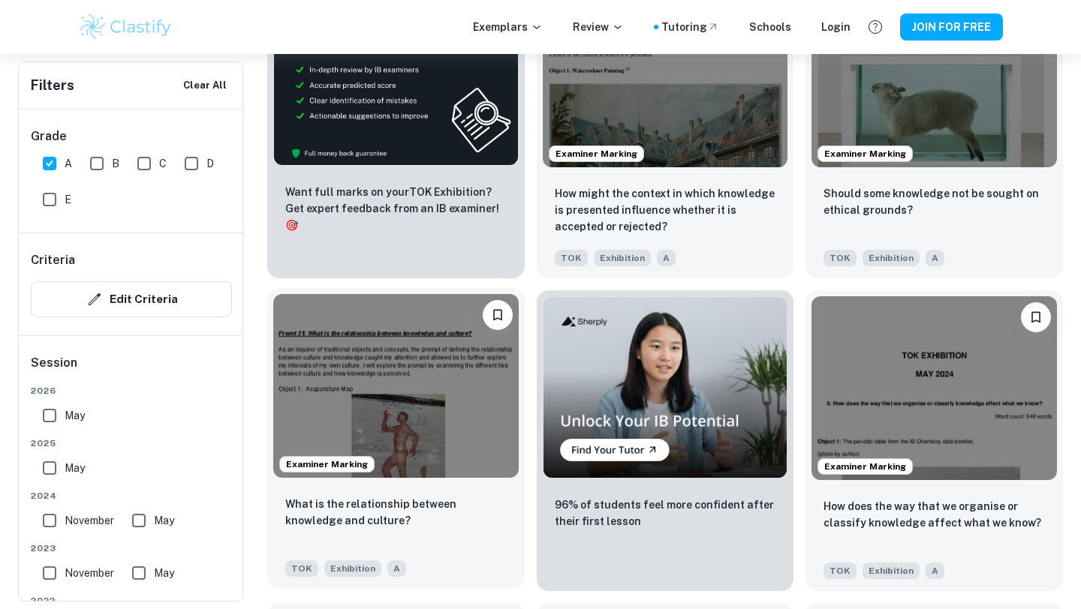
click at [460, 461] on img at bounding box center [395, 386] width 245 height 184
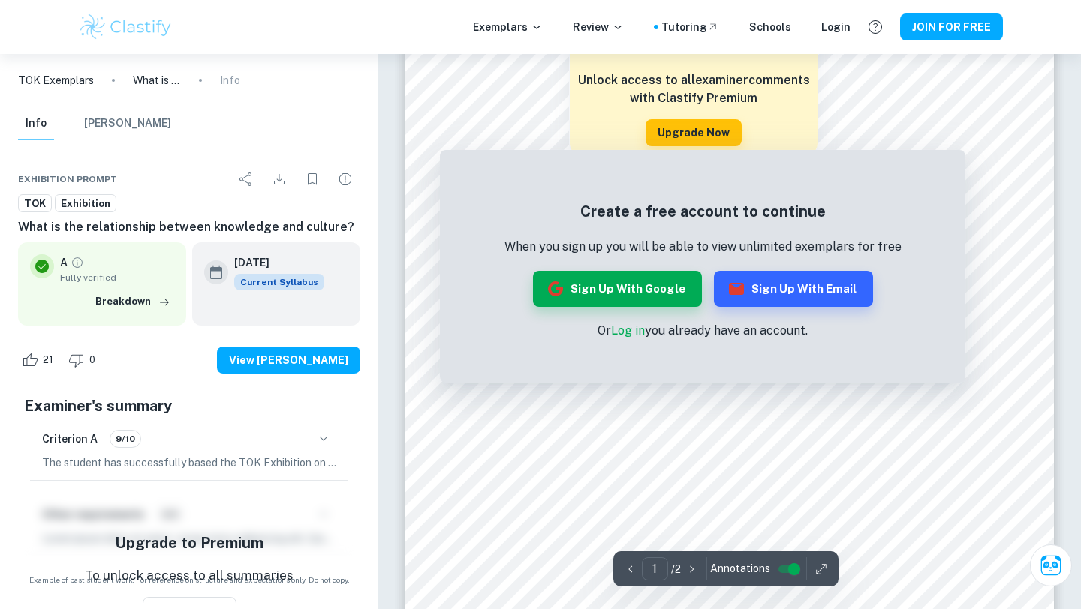
scroll to position [286, 0]
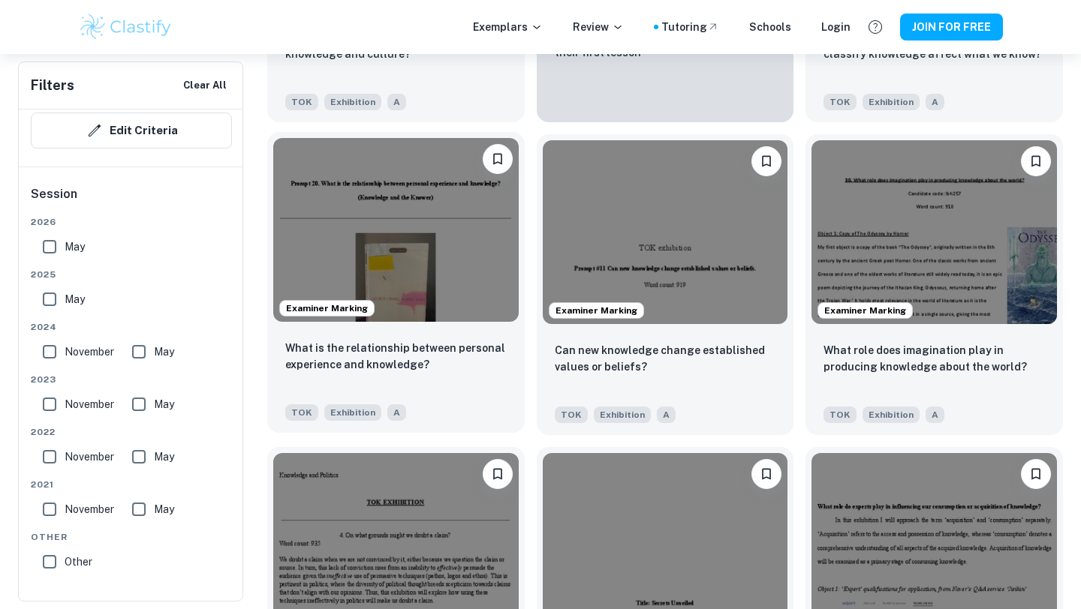
scroll to position [3055, 0]
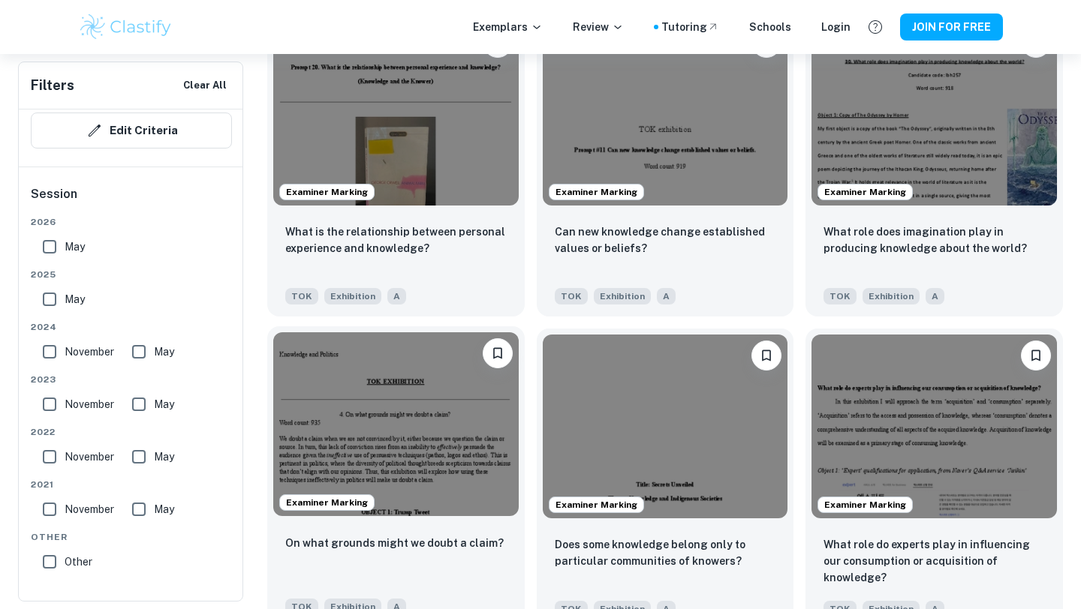
click at [438, 428] on img at bounding box center [395, 424] width 245 height 184
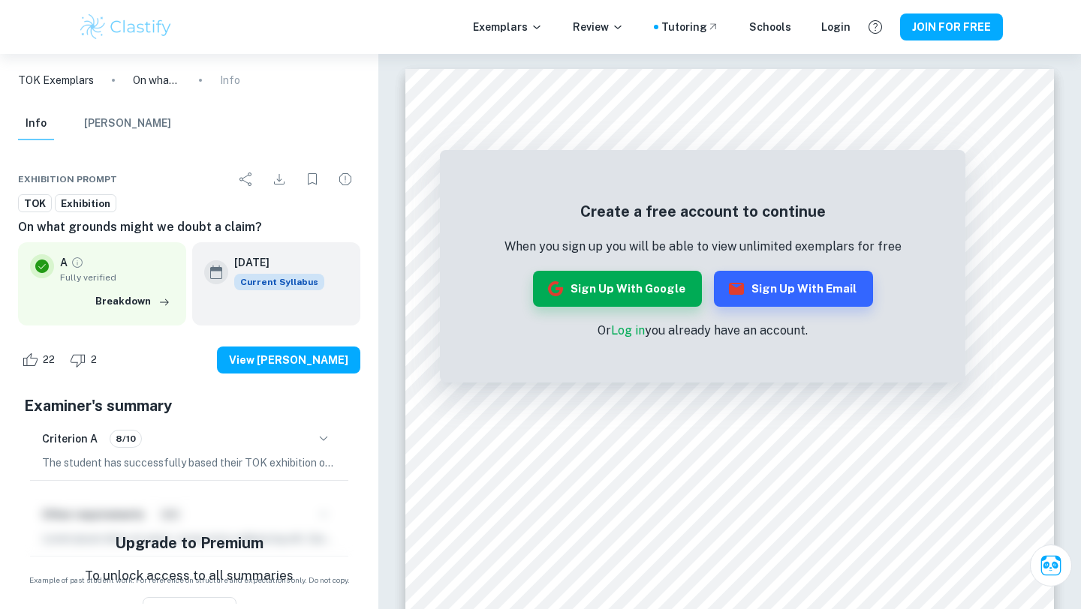
click at [329, 437] on icon "button" at bounding box center [323, 439] width 18 height 18
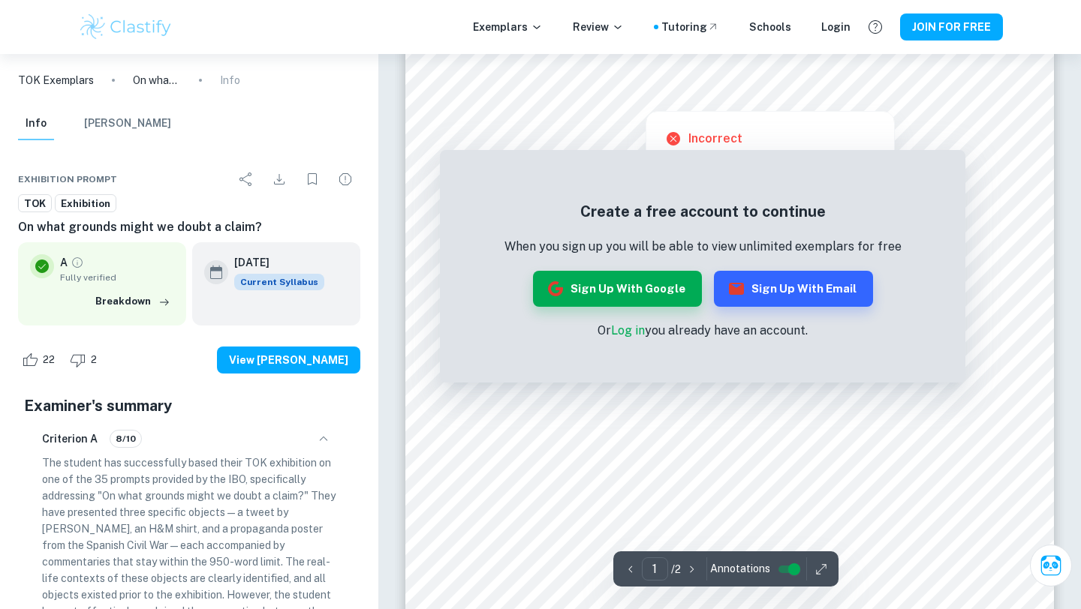
scroll to position [364, 0]
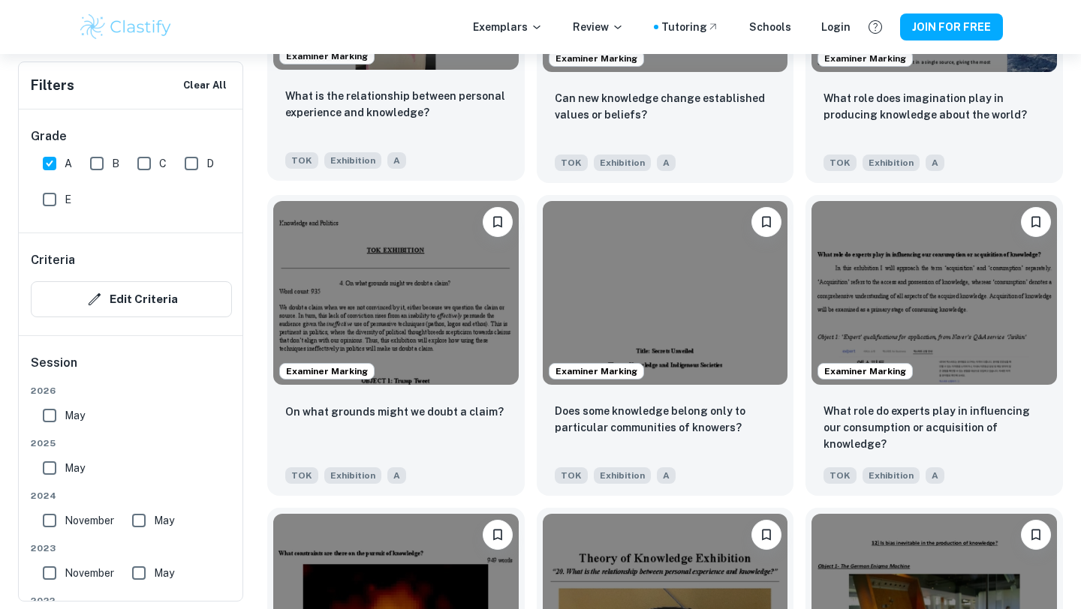
scroll to position [3191, 0]
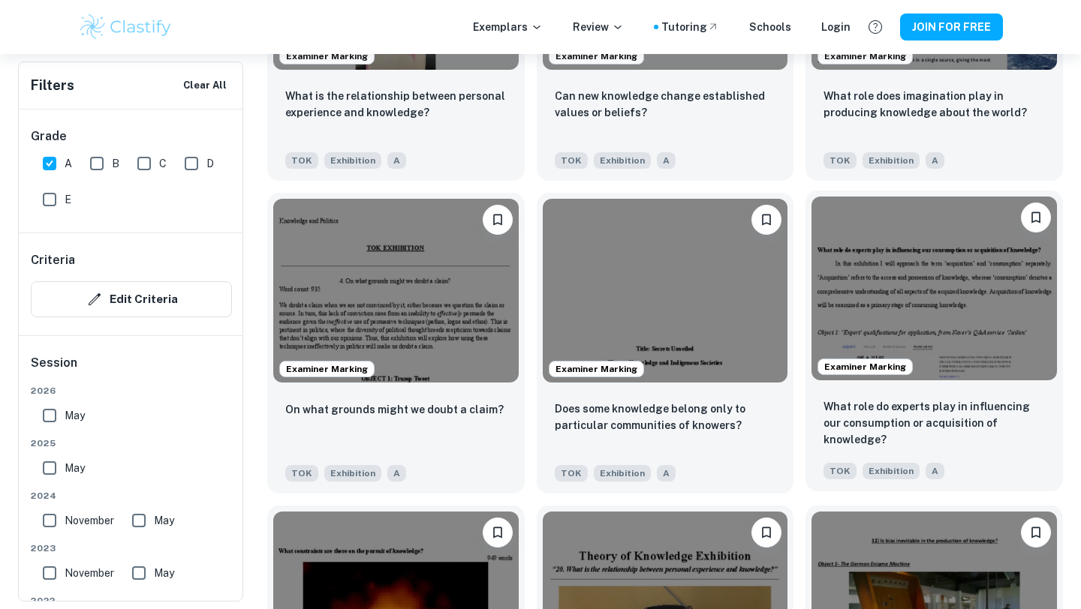
click at [880, 291] on img at bounding box center [933, 289] width 245 height 184
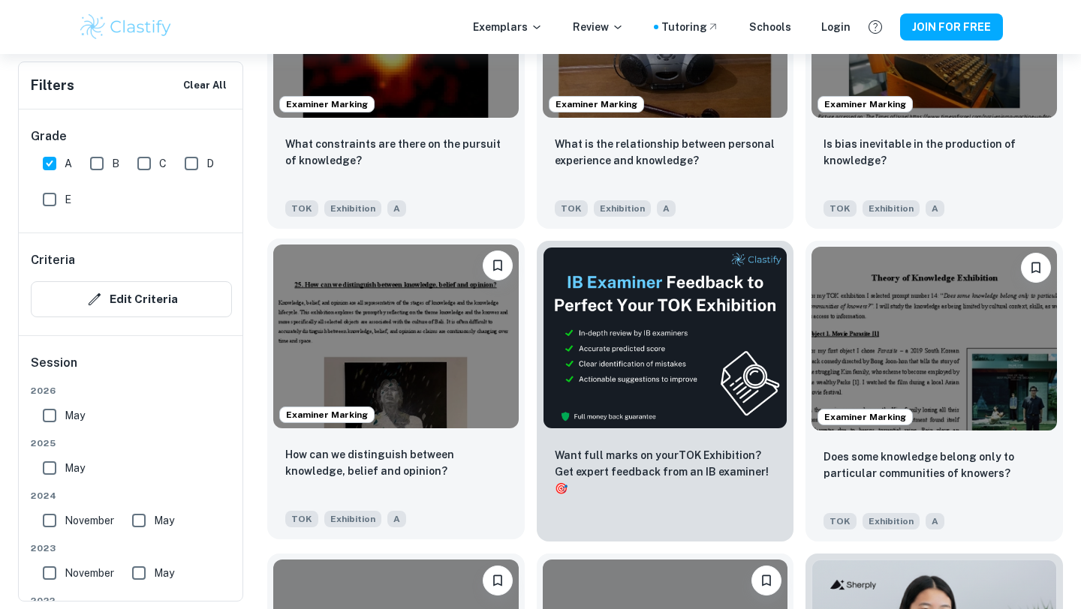
scroll to position [3772, 0]
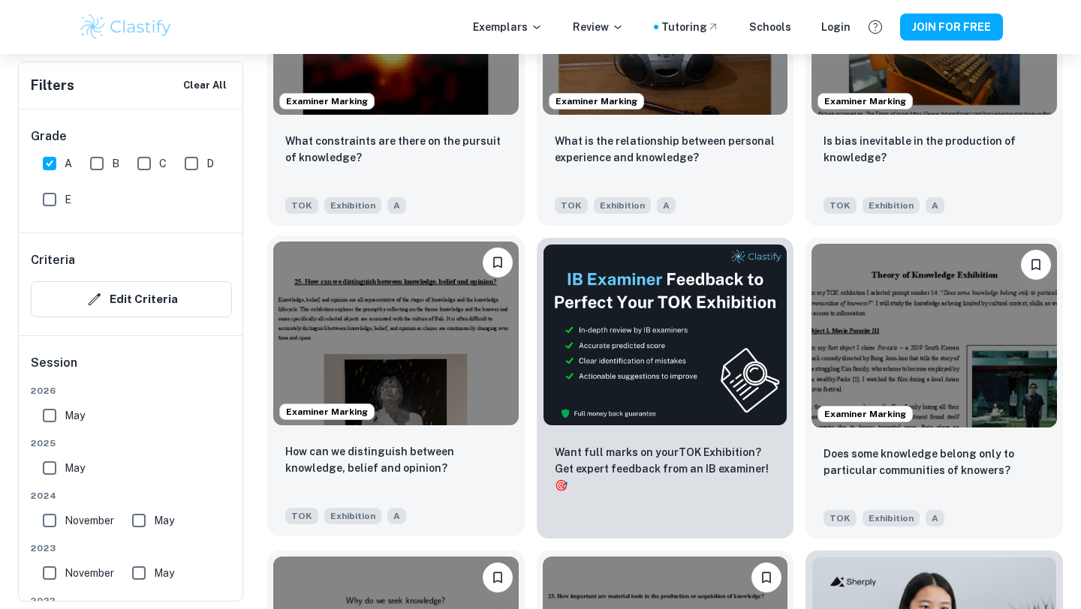
click at [450, 378] on img at bounding box center [395, 334] width 245 height 184
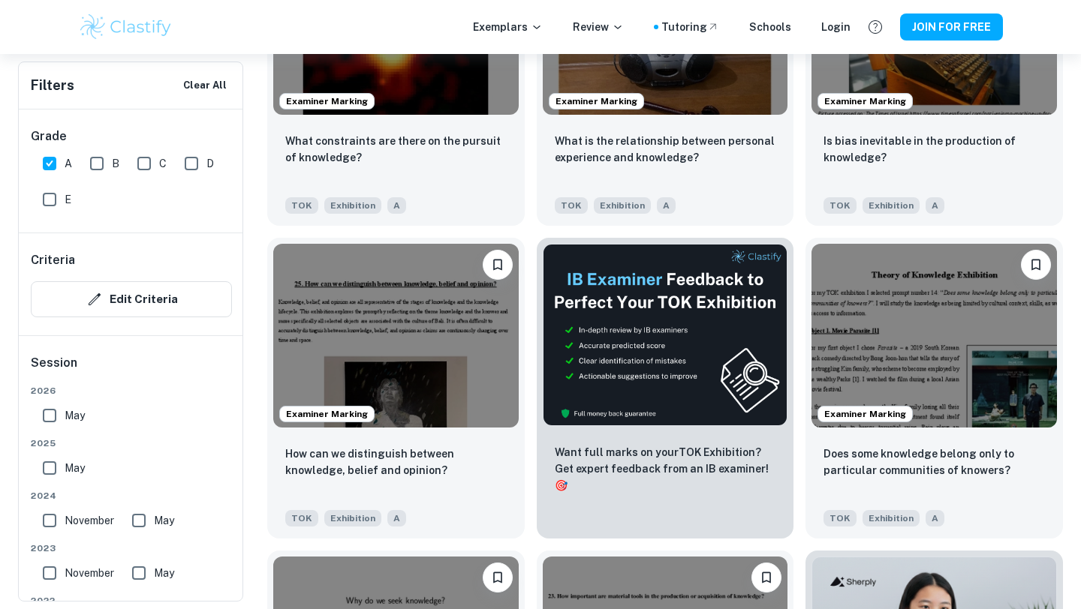
scroll to position [3883, 0]
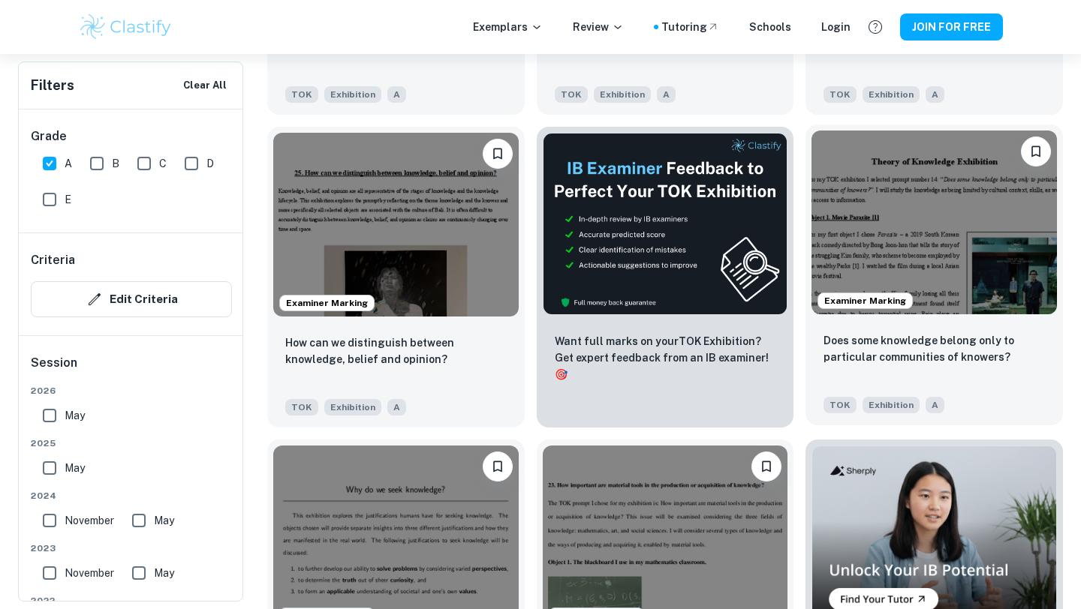
click at [914, 225] on img at bounding box center [933, 223] width 245 height 184
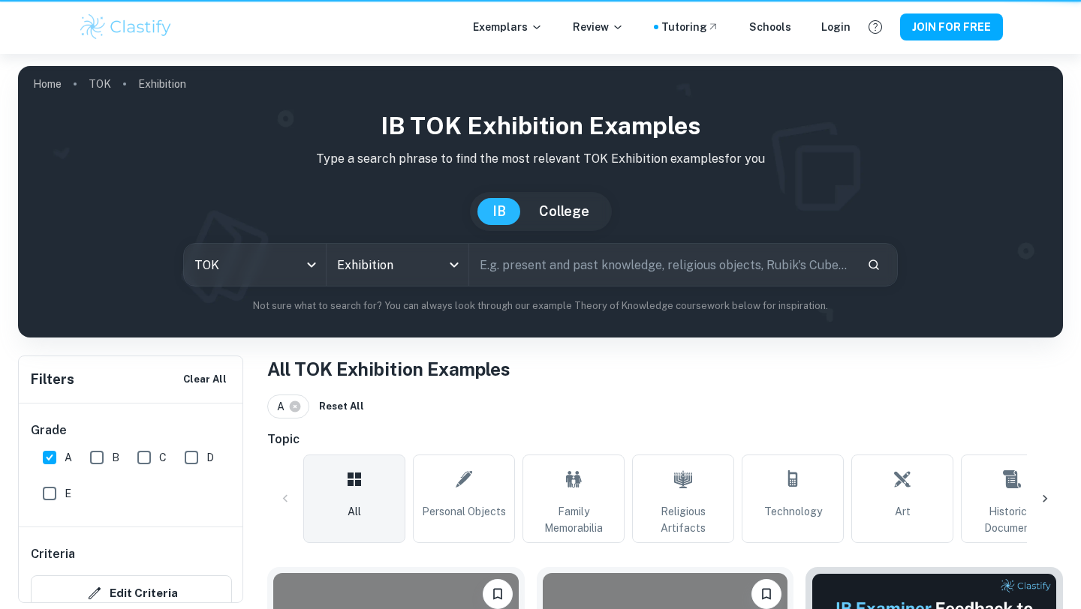
scroll to position [3883, 0]
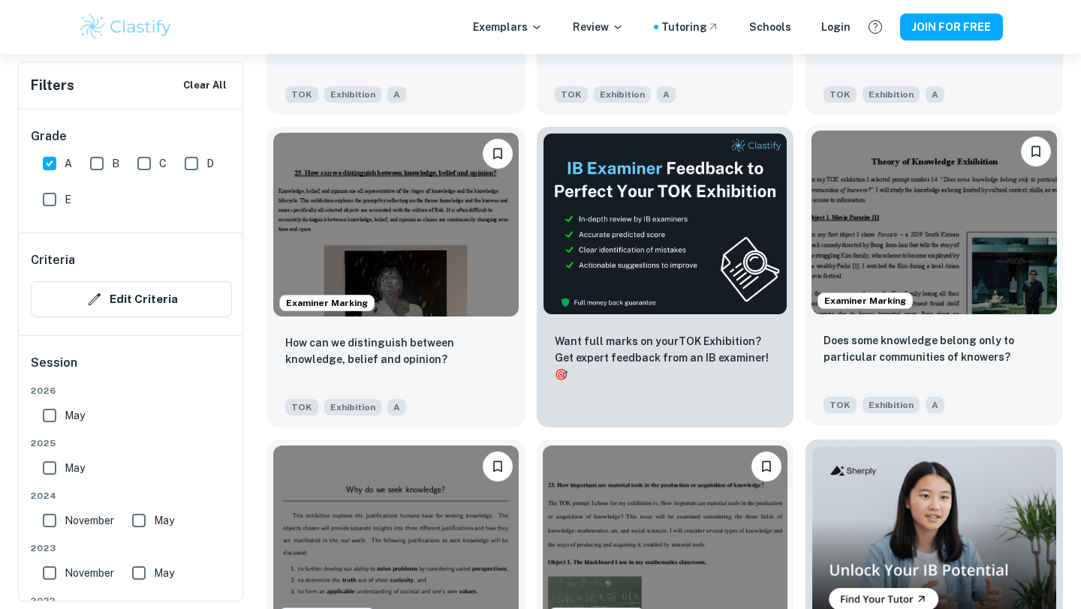
click at [940, 185] on img at bounding box center [933, 223] width 245 height 184
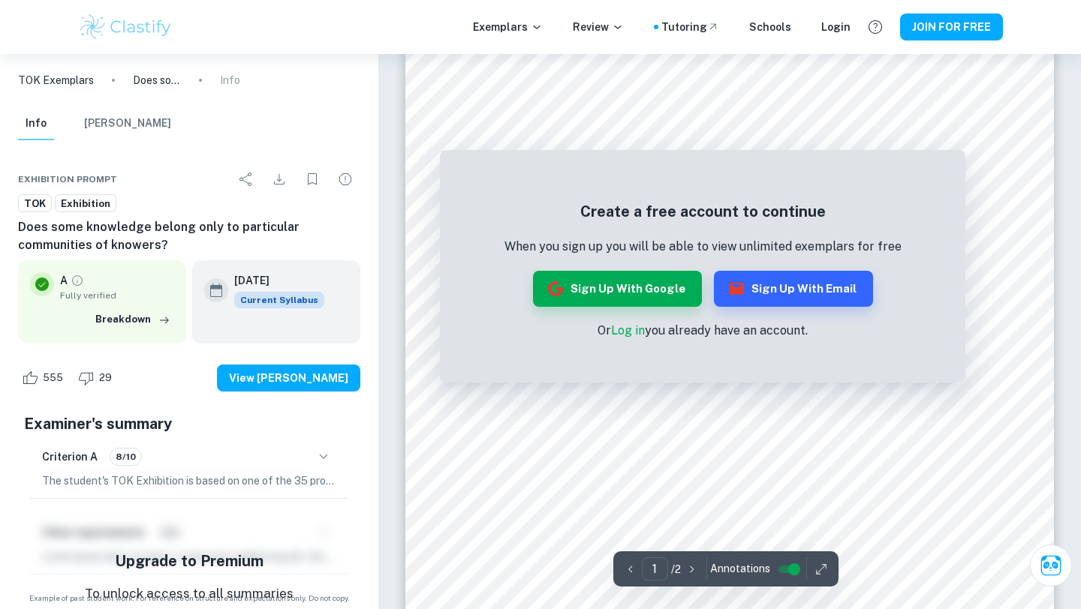
scroll to position [72, 0]
